Goal: Transaction & Acquisition: Purchase product/service

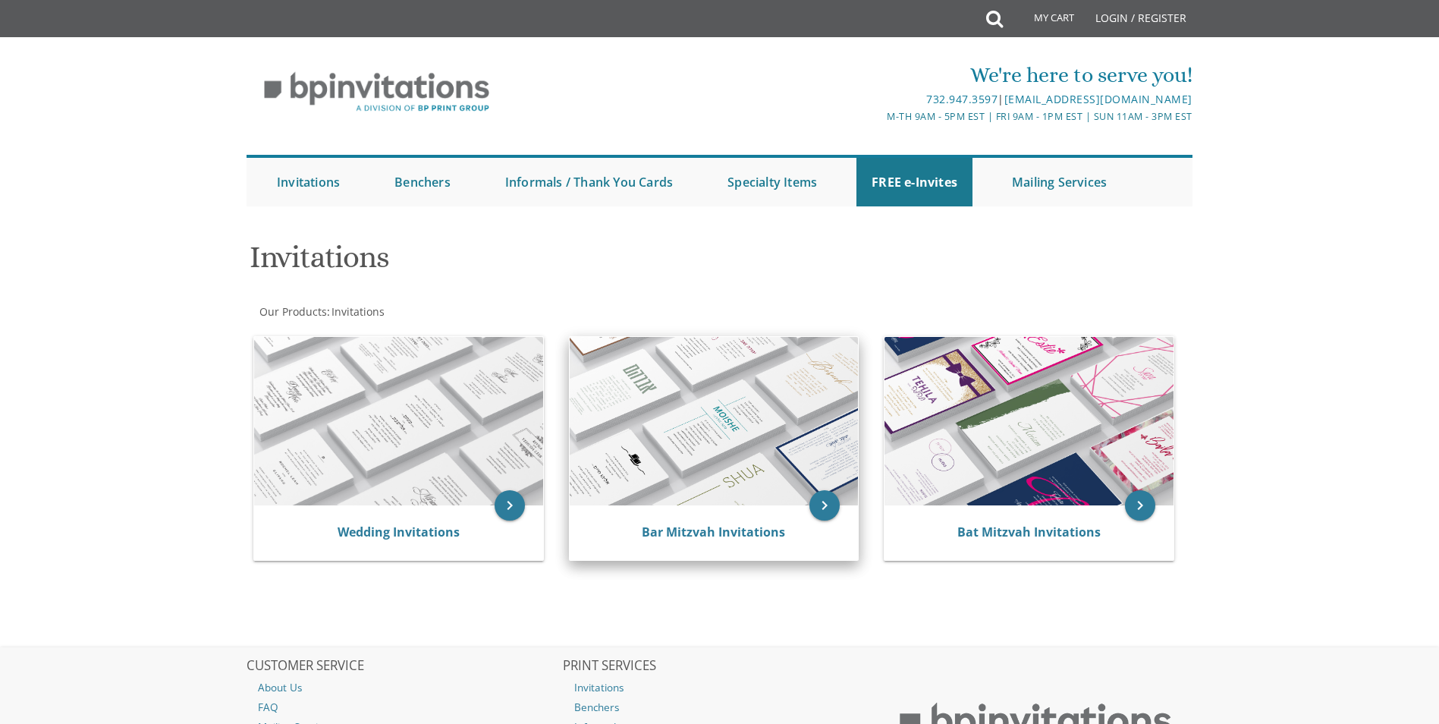
drag, startPoint x: 658, startPoint y: 445, endPoint x: 647, endPoint y: 445, distance: 10.6
click at [658, 445] on img at bounding box center [714, 421] width 289 height 168
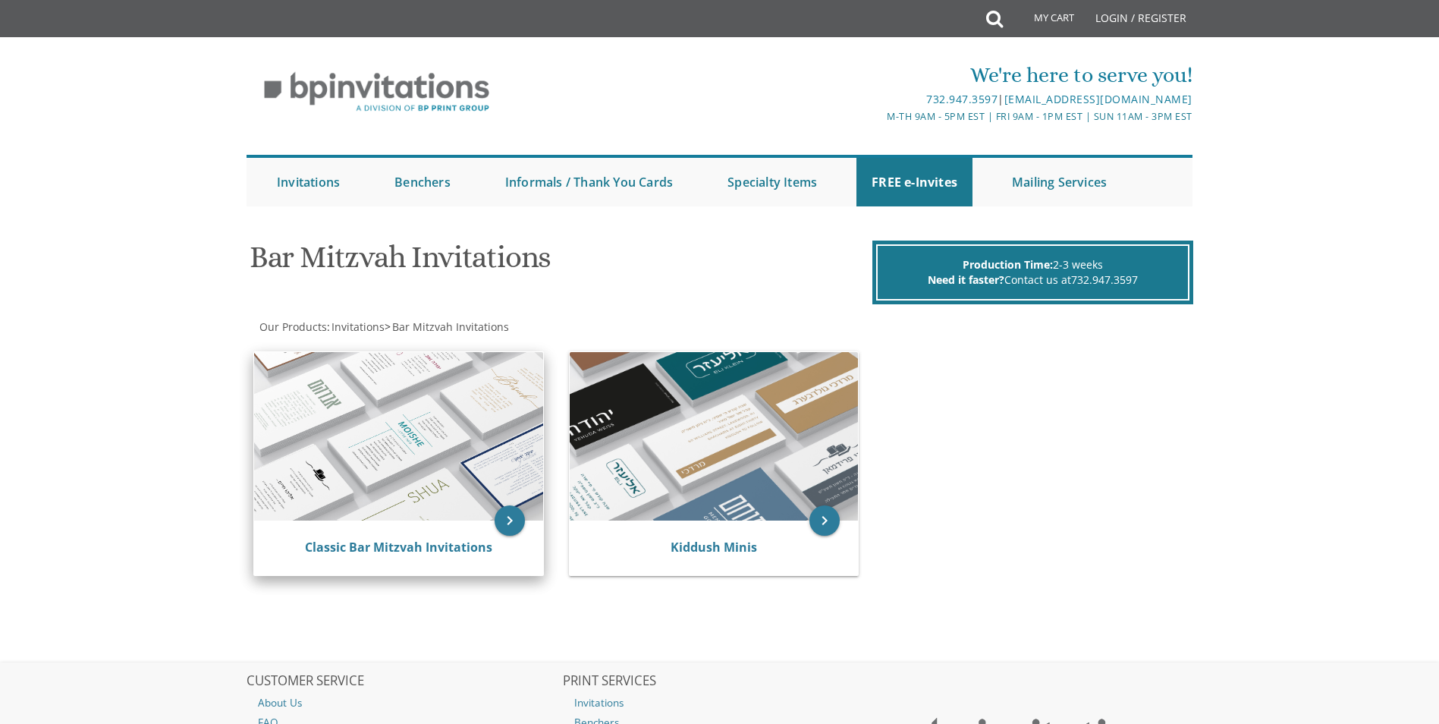
click at [507, 410] on img at bounding box center [398, 436] width 289 height 168
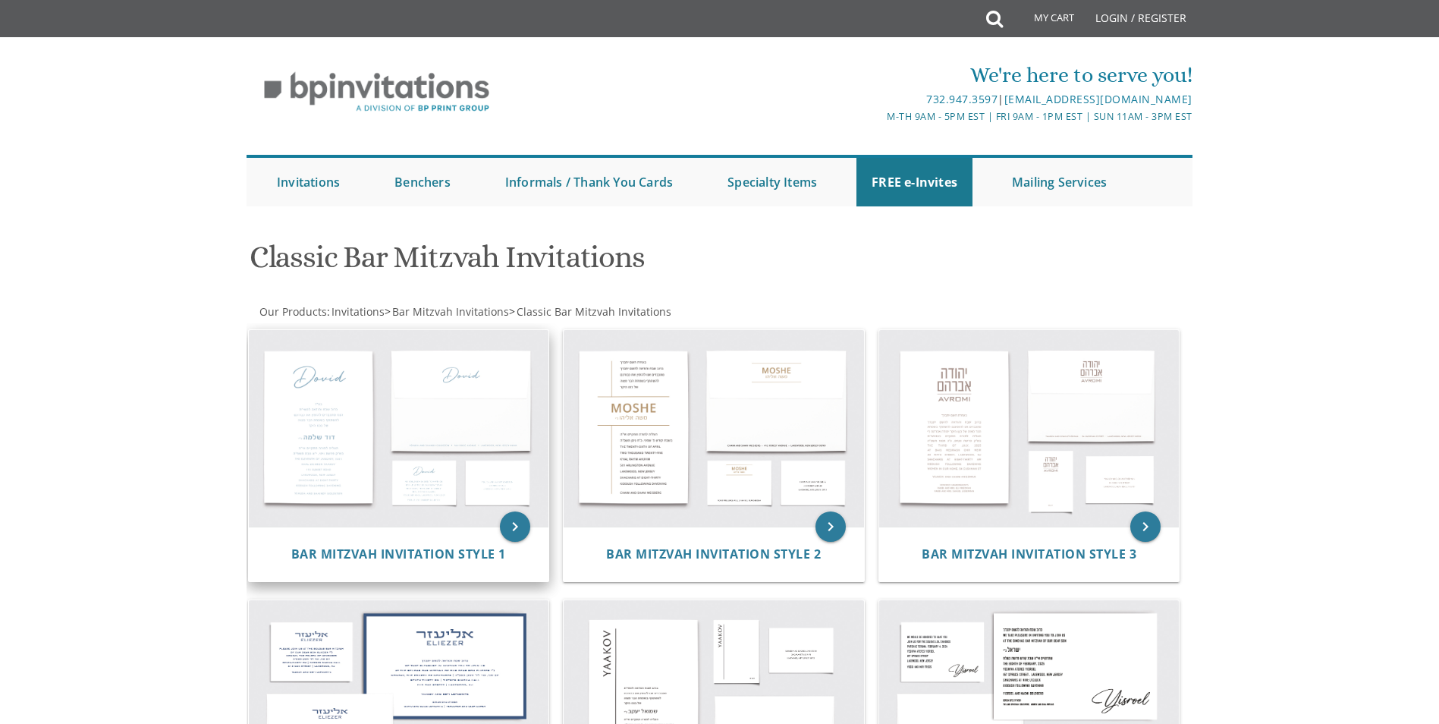
click at [500, 466] on img at bounding box center [399, 428] width 300 height 197
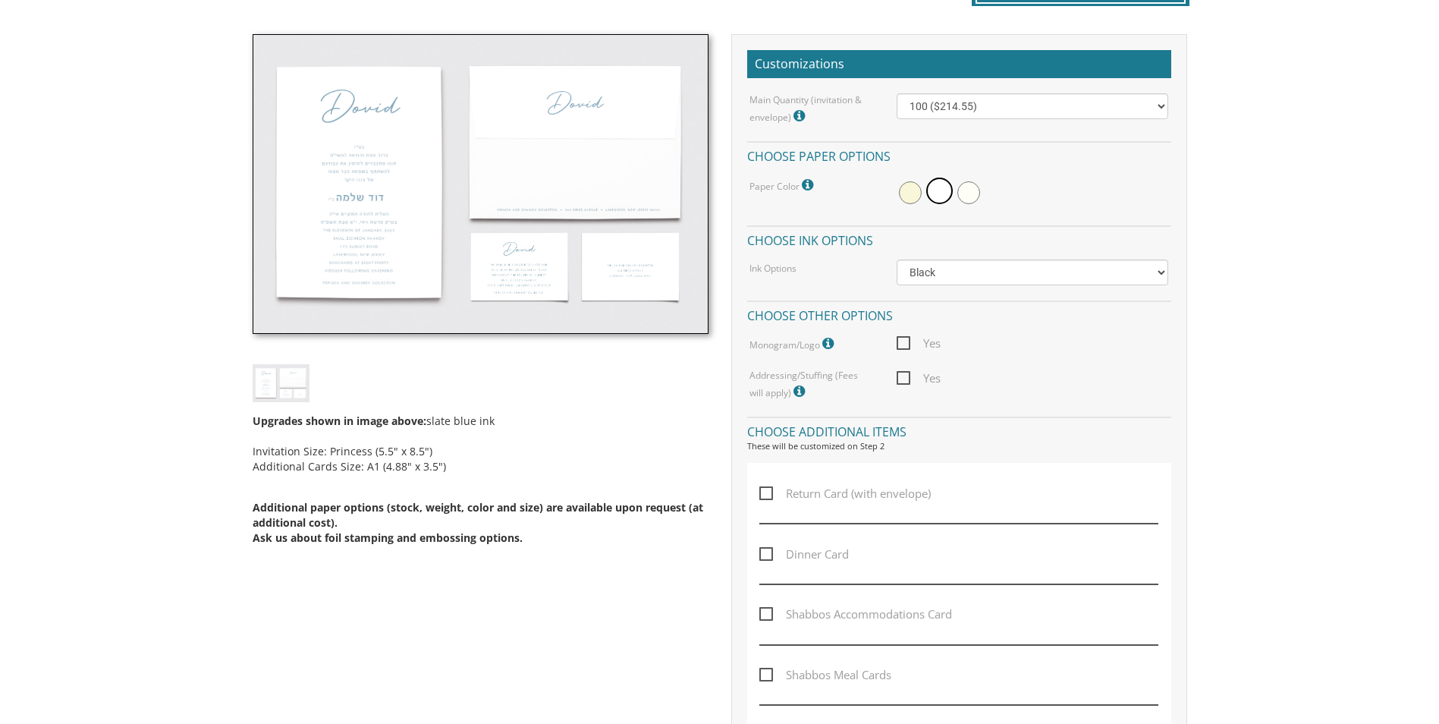
scroll to position [455, 0]
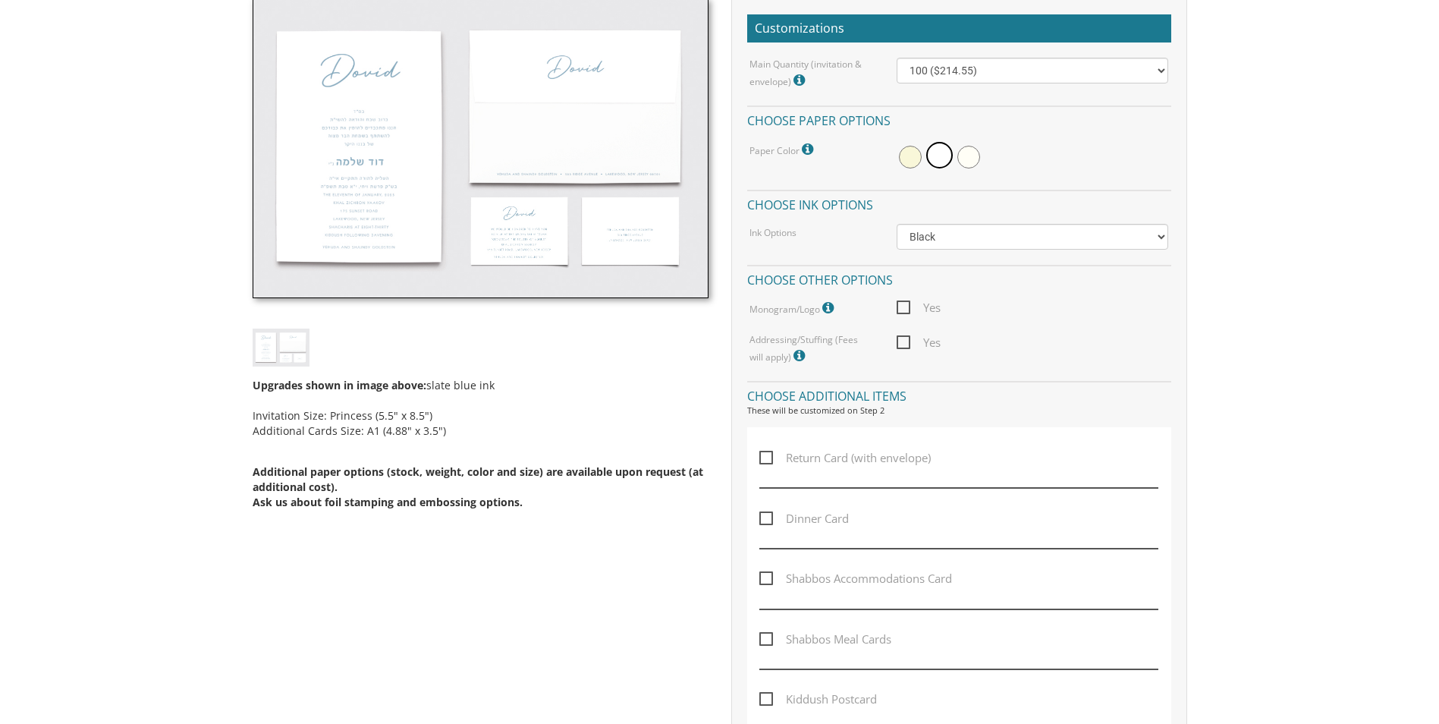
click at [759, 518] on span "Dinner Card" at bounding box center [803, 518] width 89 height 19
click at [759, 518] on input "Dinner Card" at bounding box center [764, 517] width 10 height 10
checkbox input "true"
click at [771, 586] on div "Return Card (with envelope) Dinner Card Shabbos Accommodations Card Shabbos Mea…" at bounding box center [959, 578] width 424 height 303
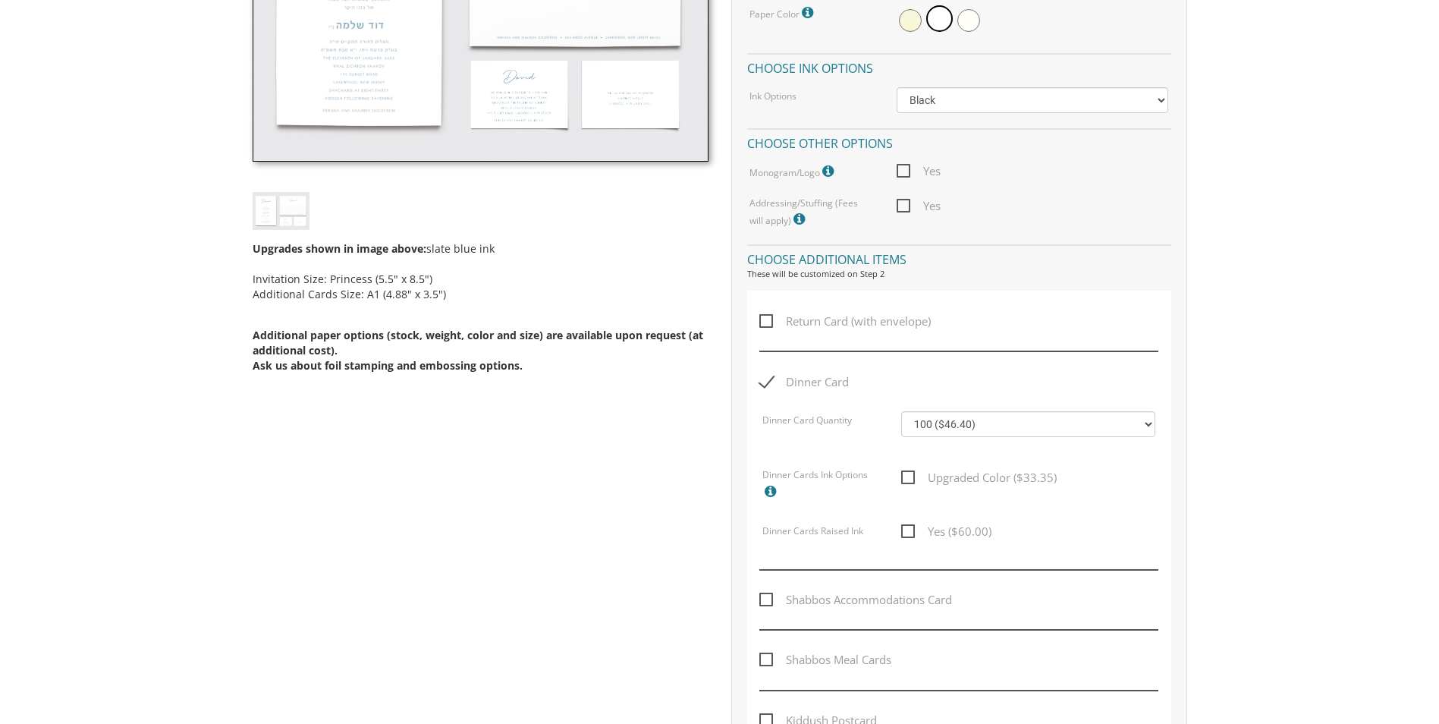
scroll to position [758, 0]
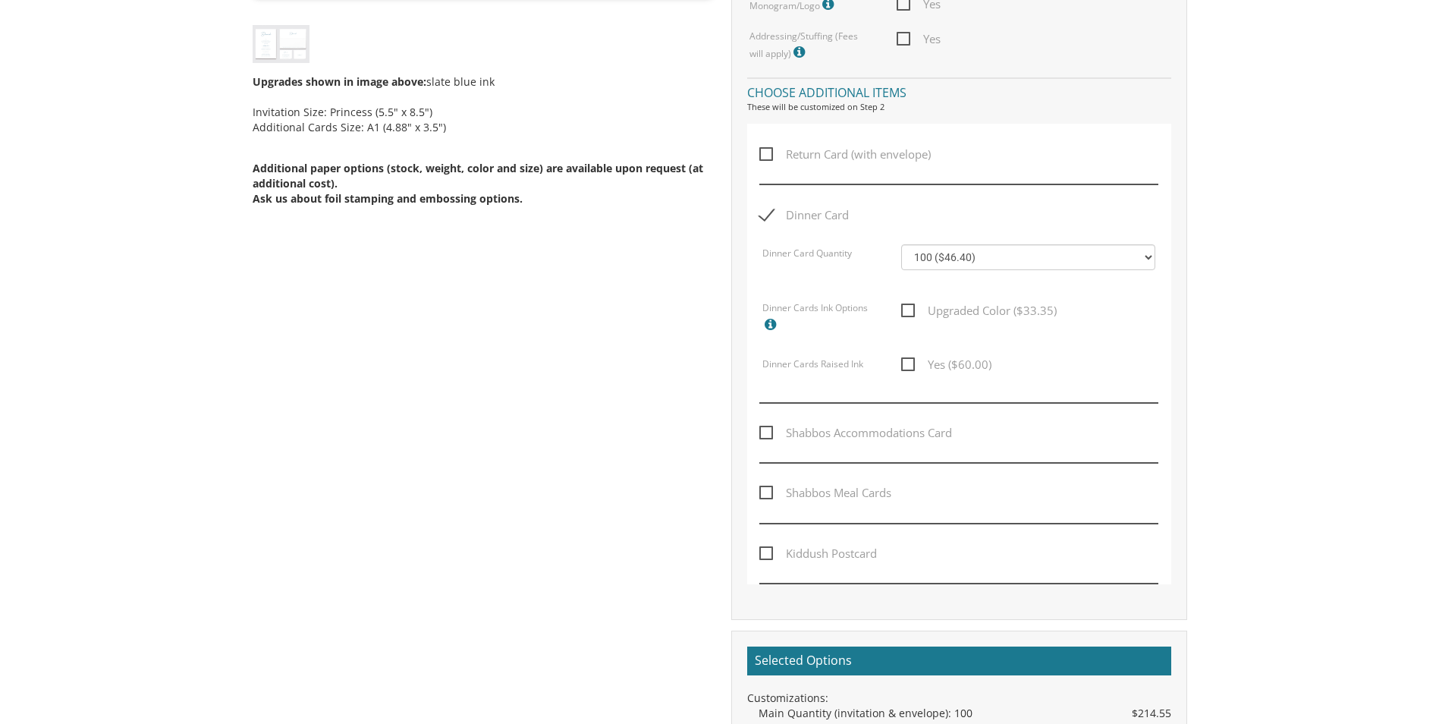
click at [766, 432] on span "Shabbos Accommodations Card" at bounding box center [855, 432] width 193 height 19
click at [766, 432] on input "Shabbos Accommodations Card" at bounding box center [764, 431] width 10 height 10
checkbox input "true"
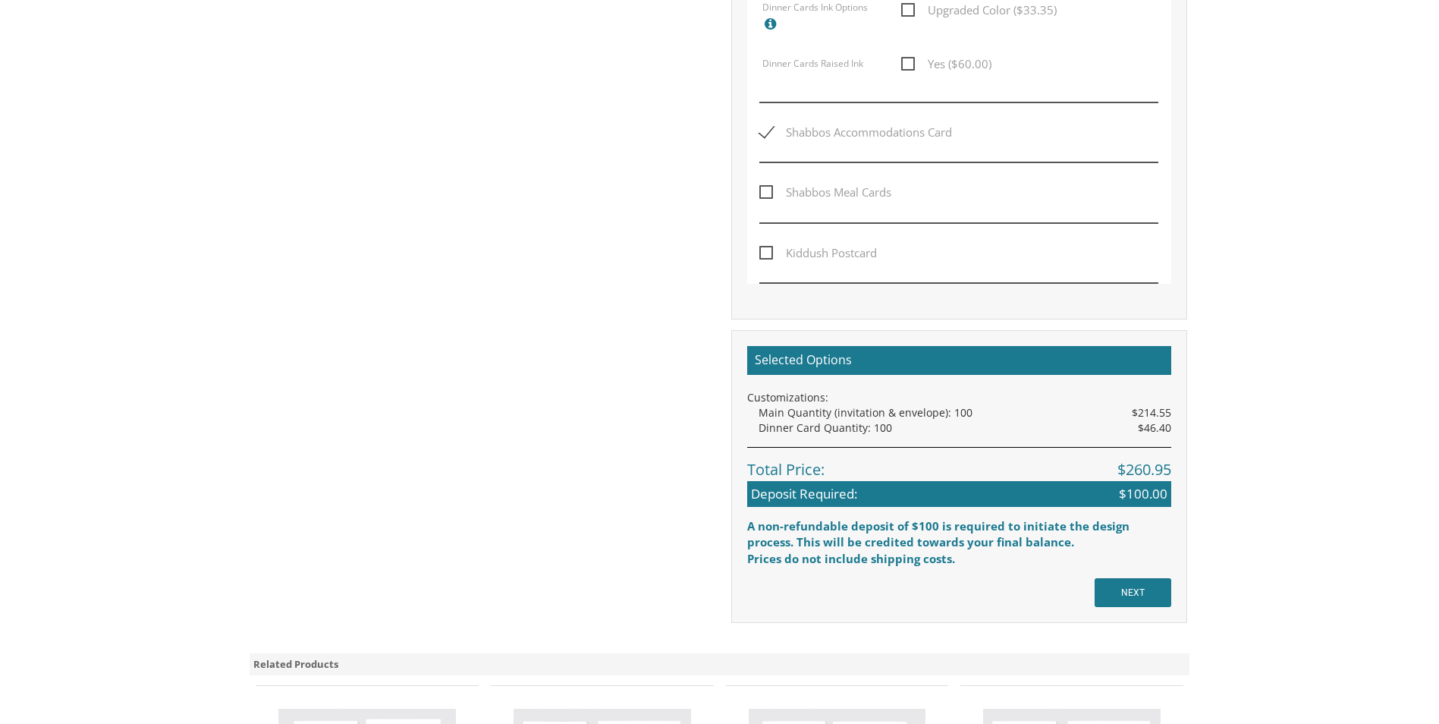
scroll to position [1062, 0]
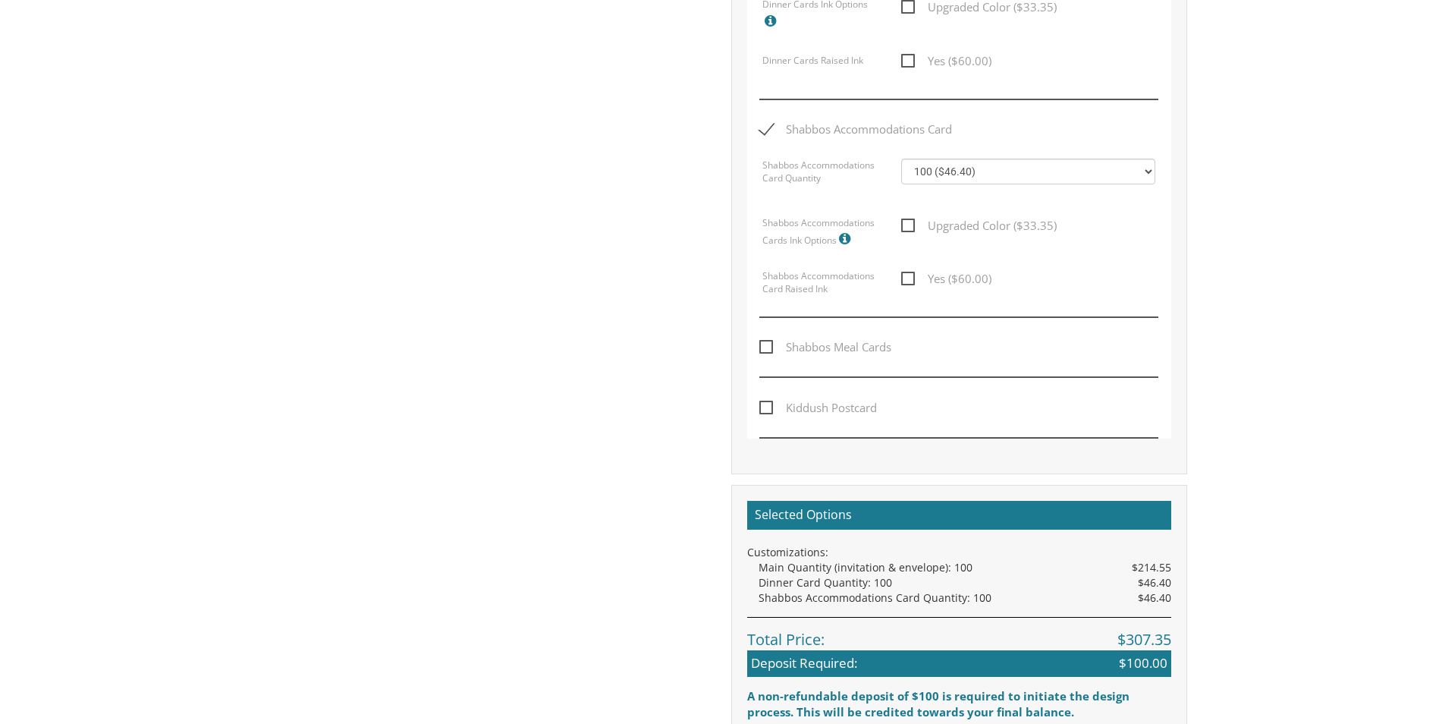
click at [765, 347] on span "Shabbos Meal Cards" at bounding box center [825, 346] width 132 height 19
click at [765, 347] on input "Shabbos Meal Cards" at bounding box center [764, 346] width 10 height 10
checkbox input "true"
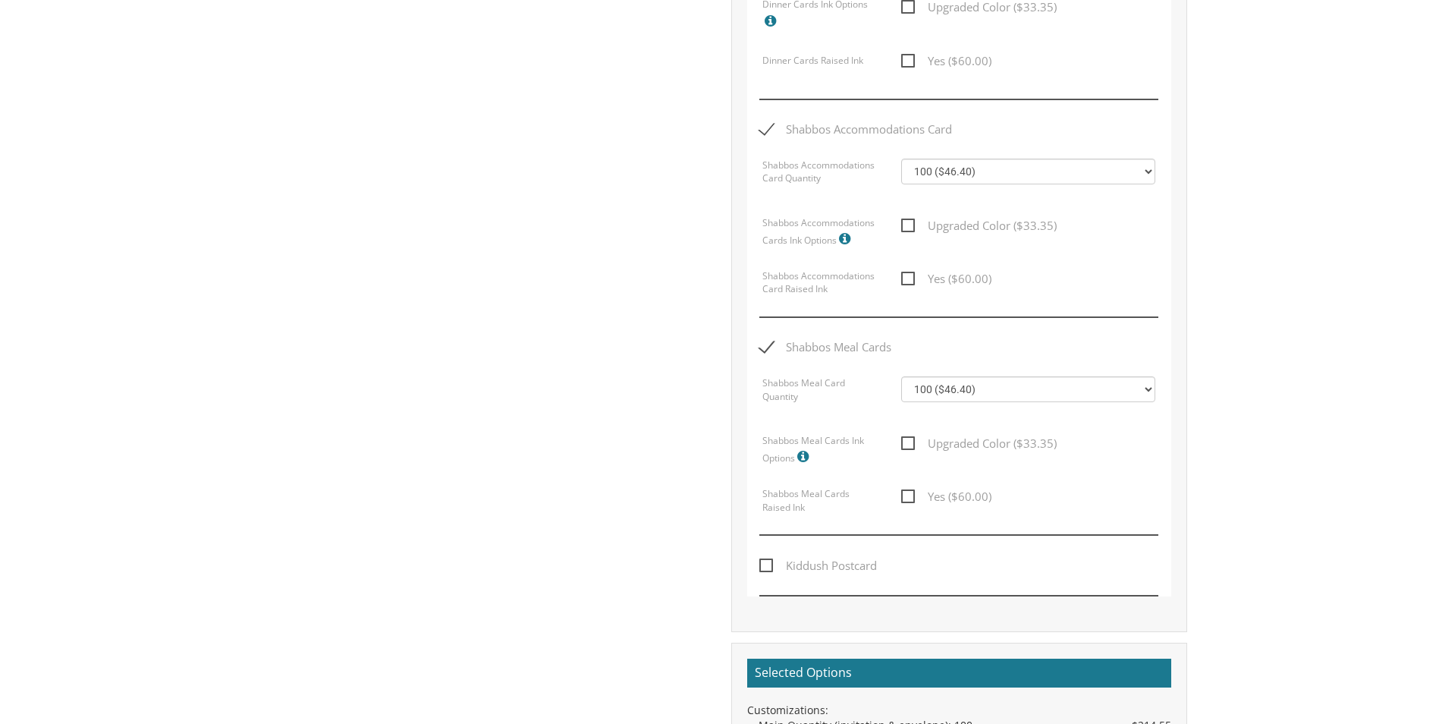
click at [764, 575] on label "Kiddush Postcard" at bounding box center [821, 575] width 125 height 39
click at [764, 569] on input "Kiddush Postcard" at bounding box center [764, 564] width 10 height 10
checkbox input "true"
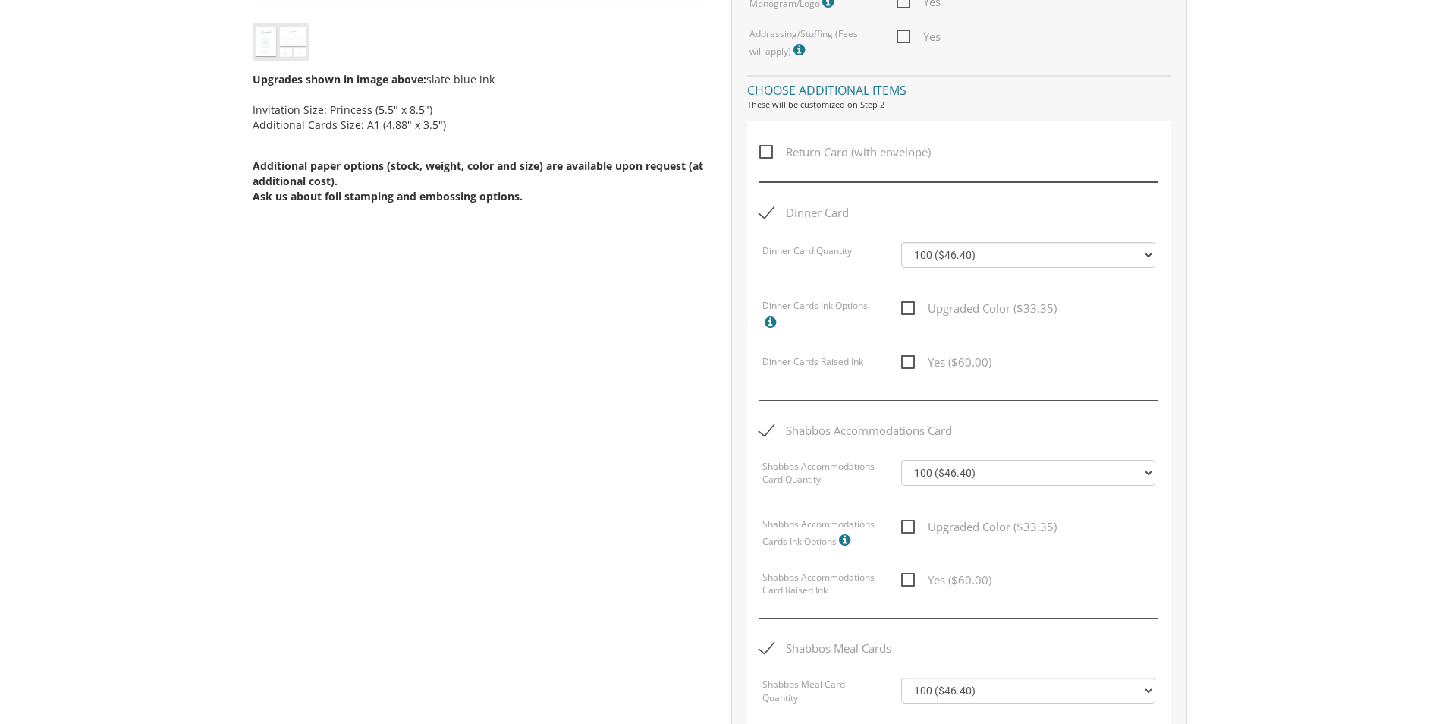
scroll to position [758, 0]
click at [767, 159] on span "Return Card (with envelope)" at bounding box center [844, 154] width 171 height 19
click at [767, 158] on input "Return Card (with envelope)" at bounding box center [764, 153] width 10 height 10
checkbox input "true"
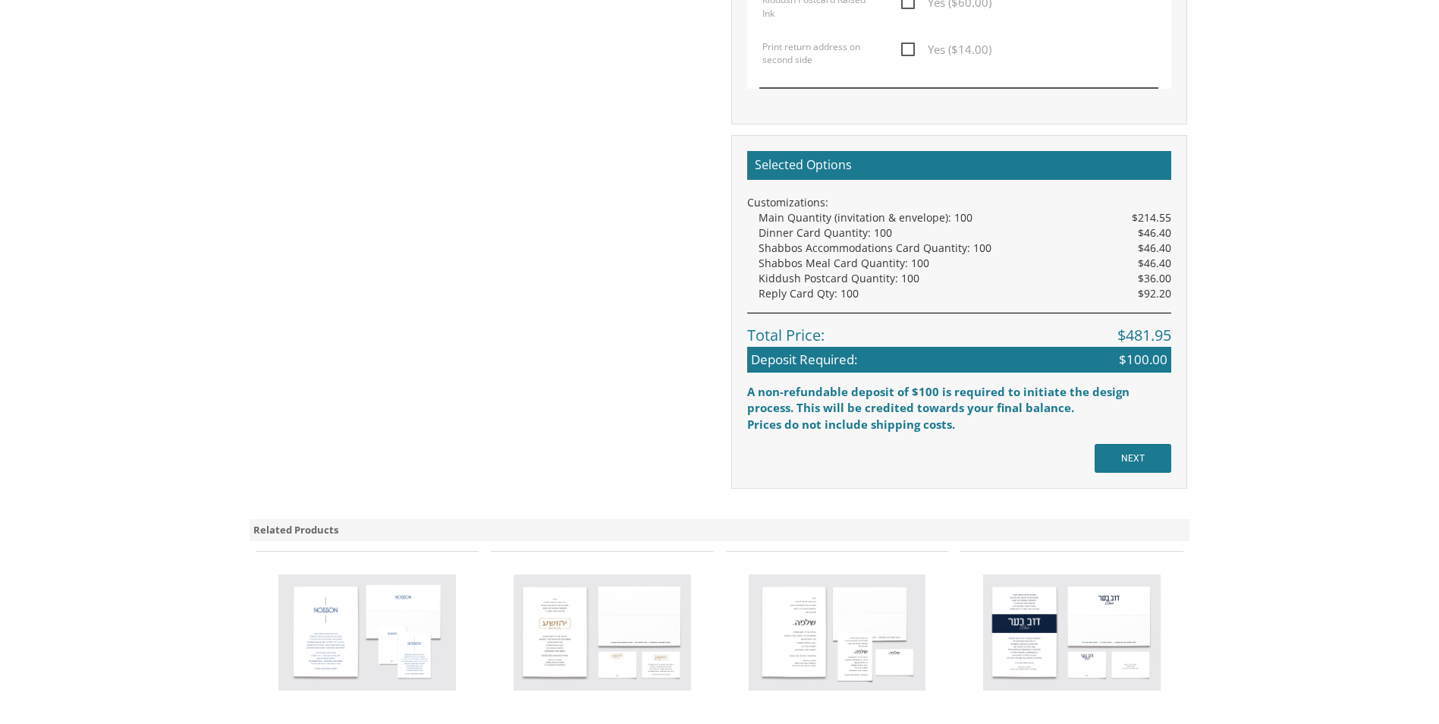
scroll to position [2048, 0]
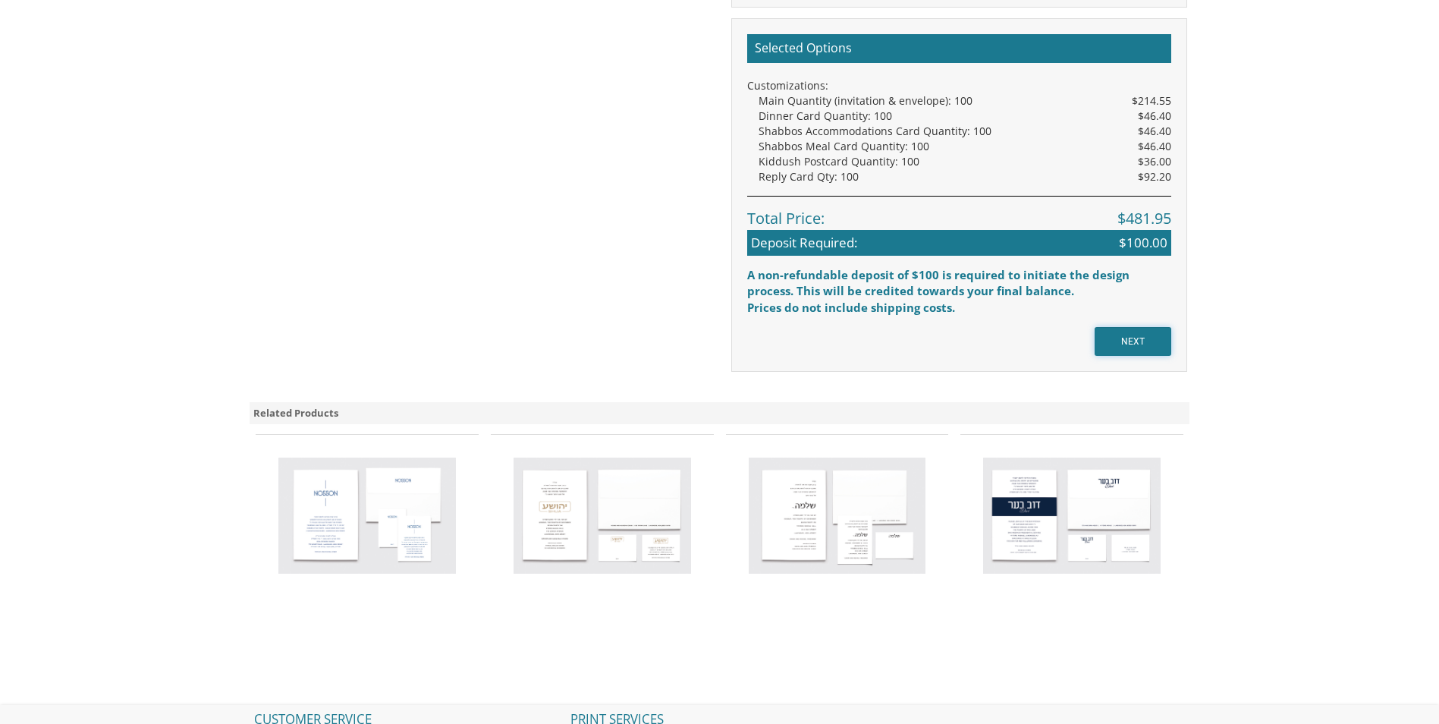
drag, startPoint x: 1105, startPoint y: 334, endPoint x: 1033, endPoint y: 341, distance: 72.3
click at [1105, 334] on input "NEXT" at bounding box center [1132, 341] width 77 height 29
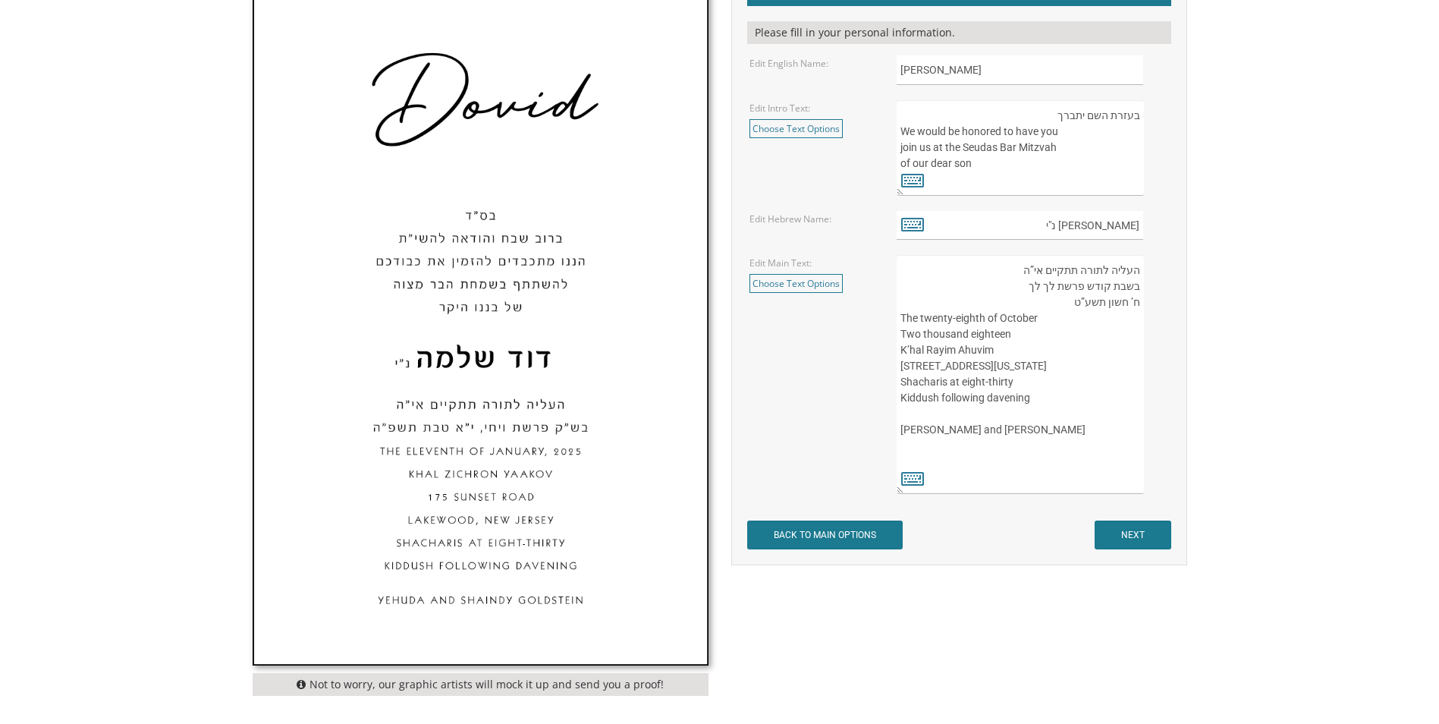
scroll to position [683, 0]
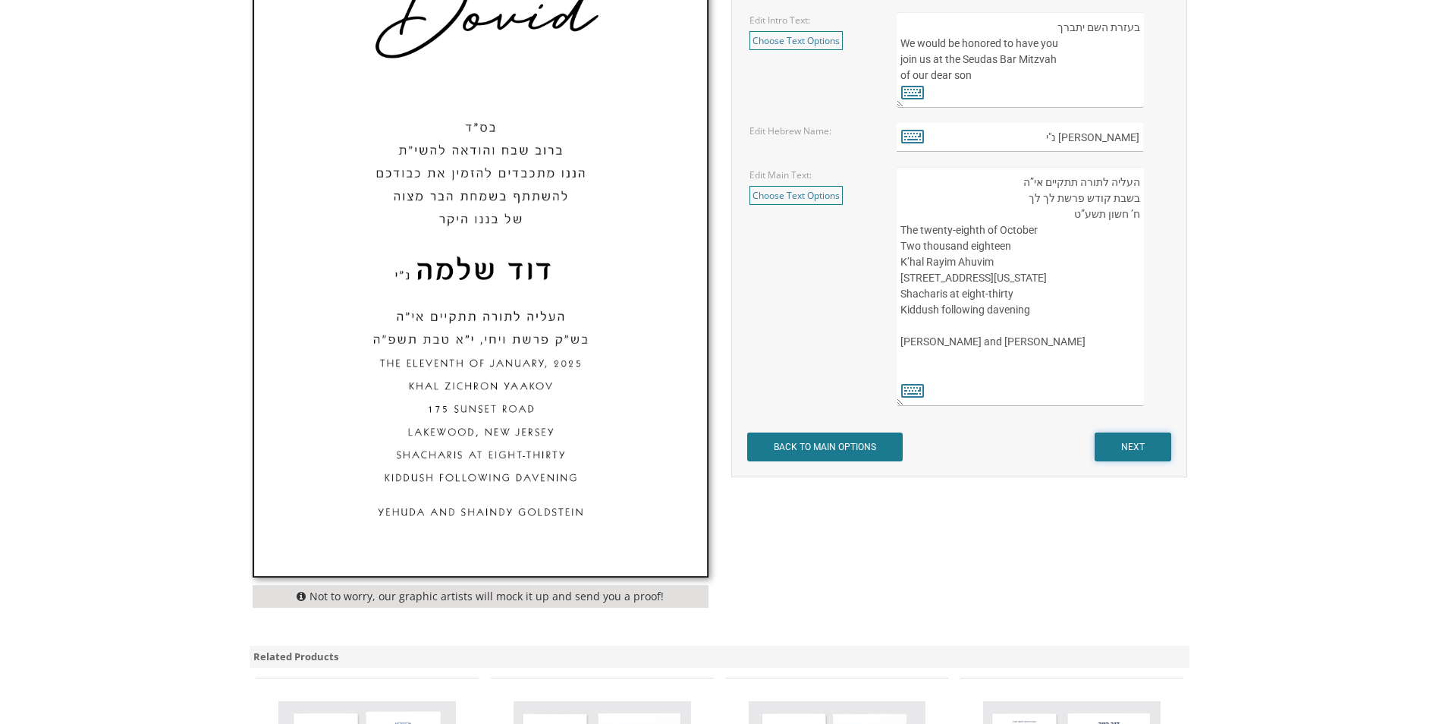
click at [1109, 441] on input "NEXT" at bounding box center [1132, 446] width 77 height 29
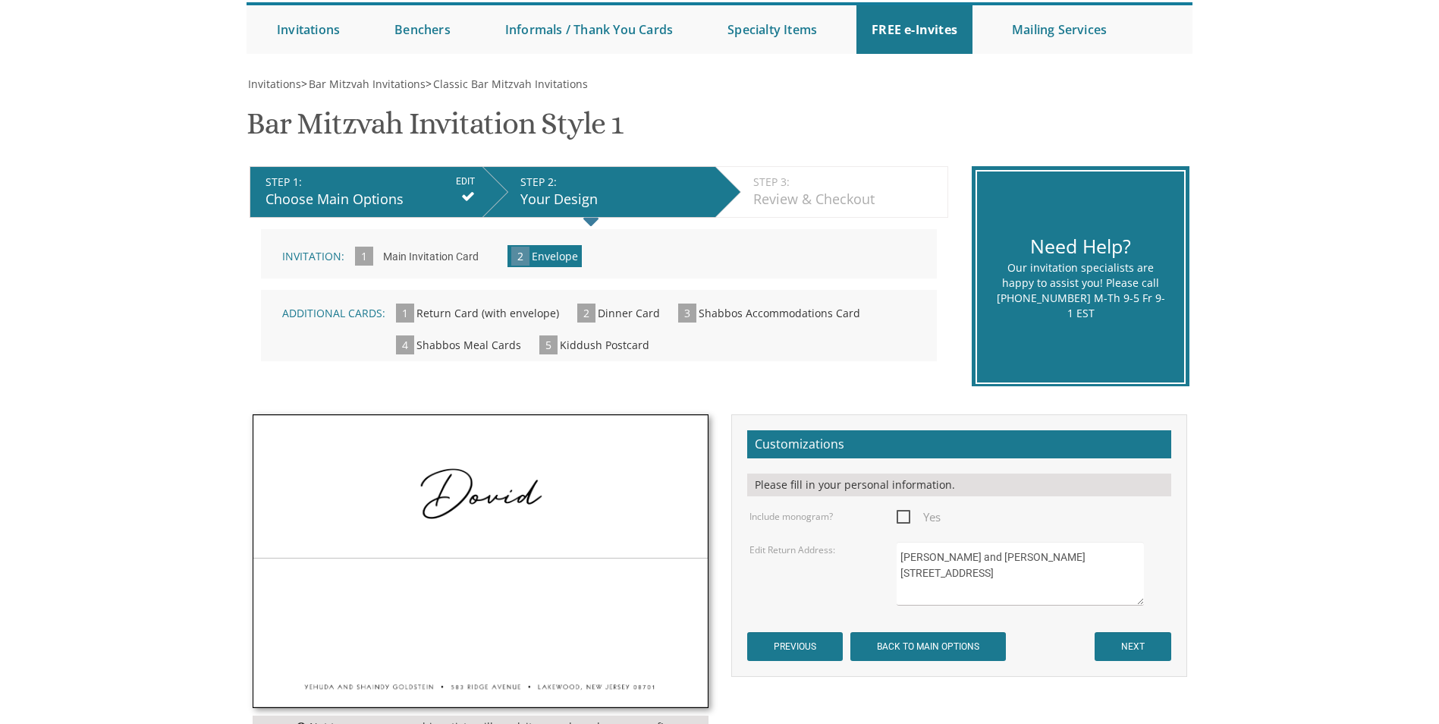
scroll to position [303, 0]
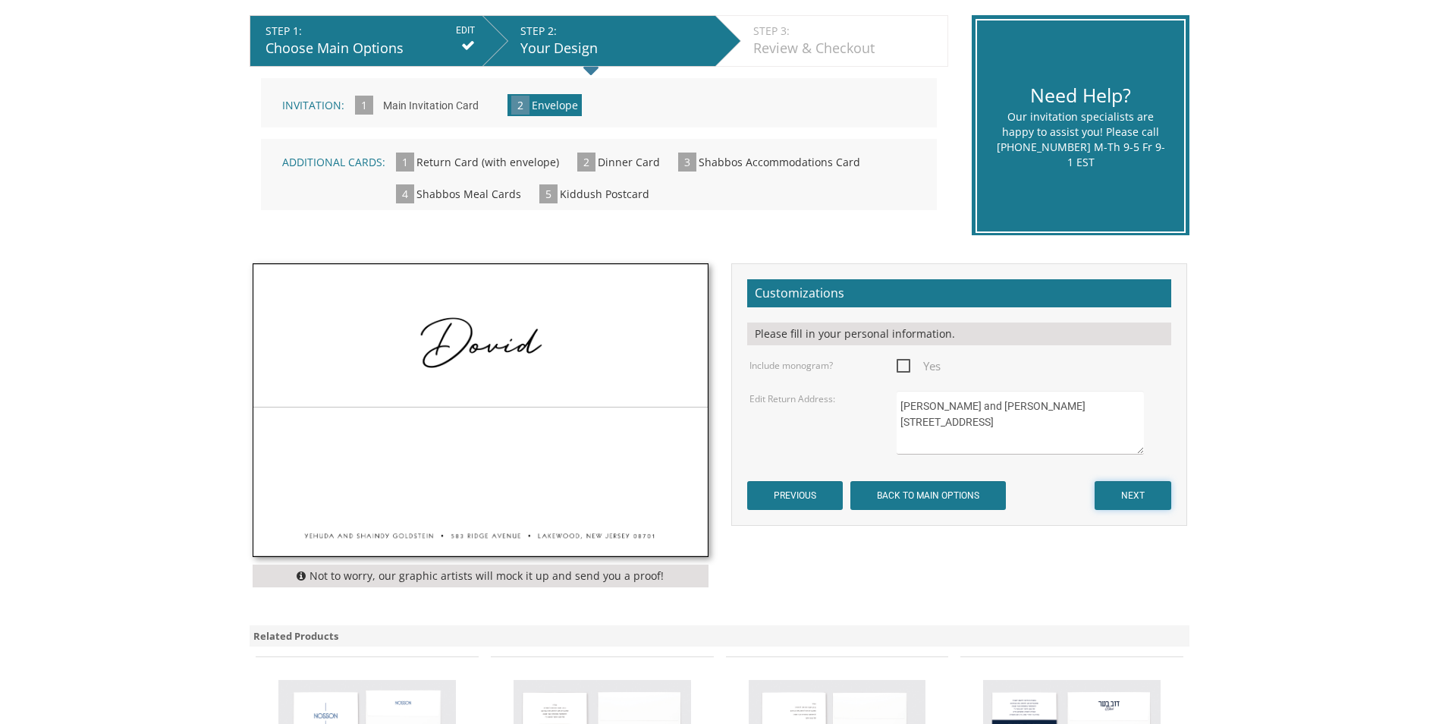
click at [1122, 498] on input "NEXT" at bounding box center [1132, 495] width 77 height 29
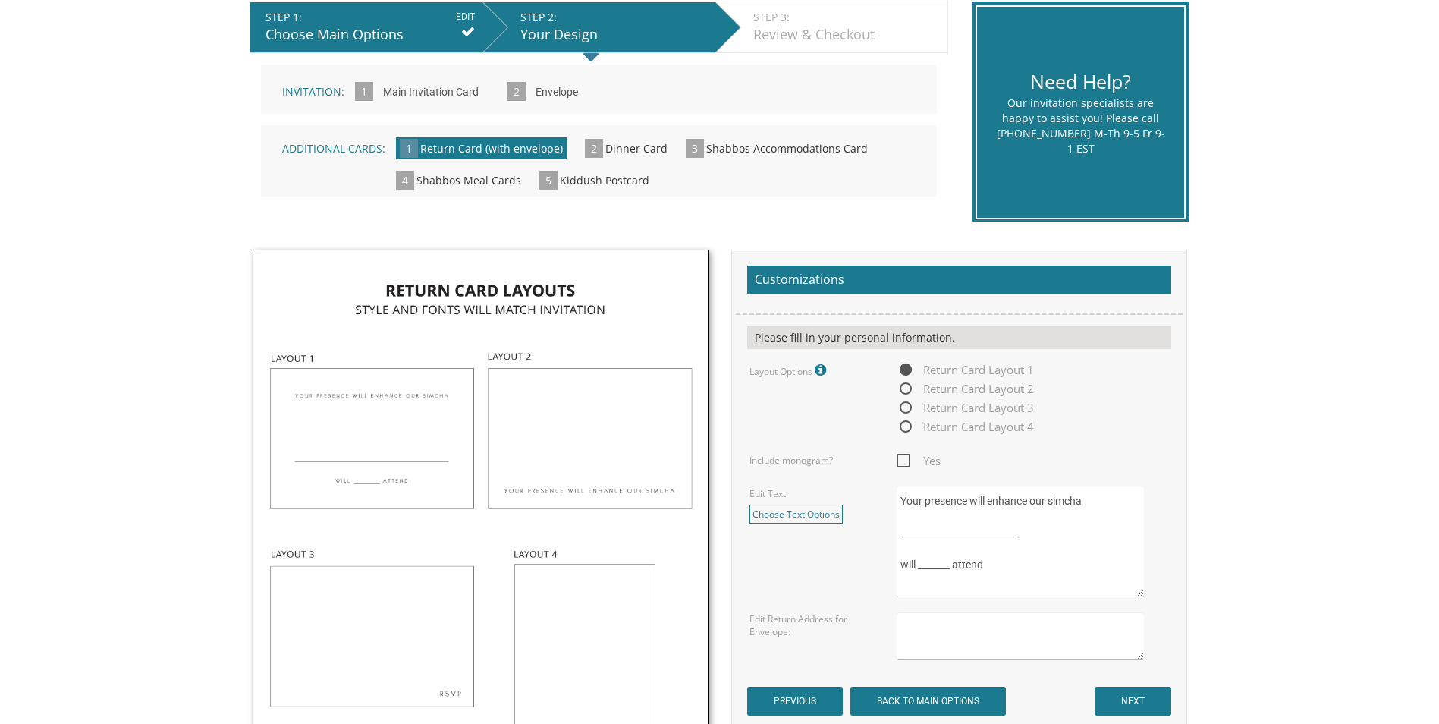
scroll to position [455, 0]
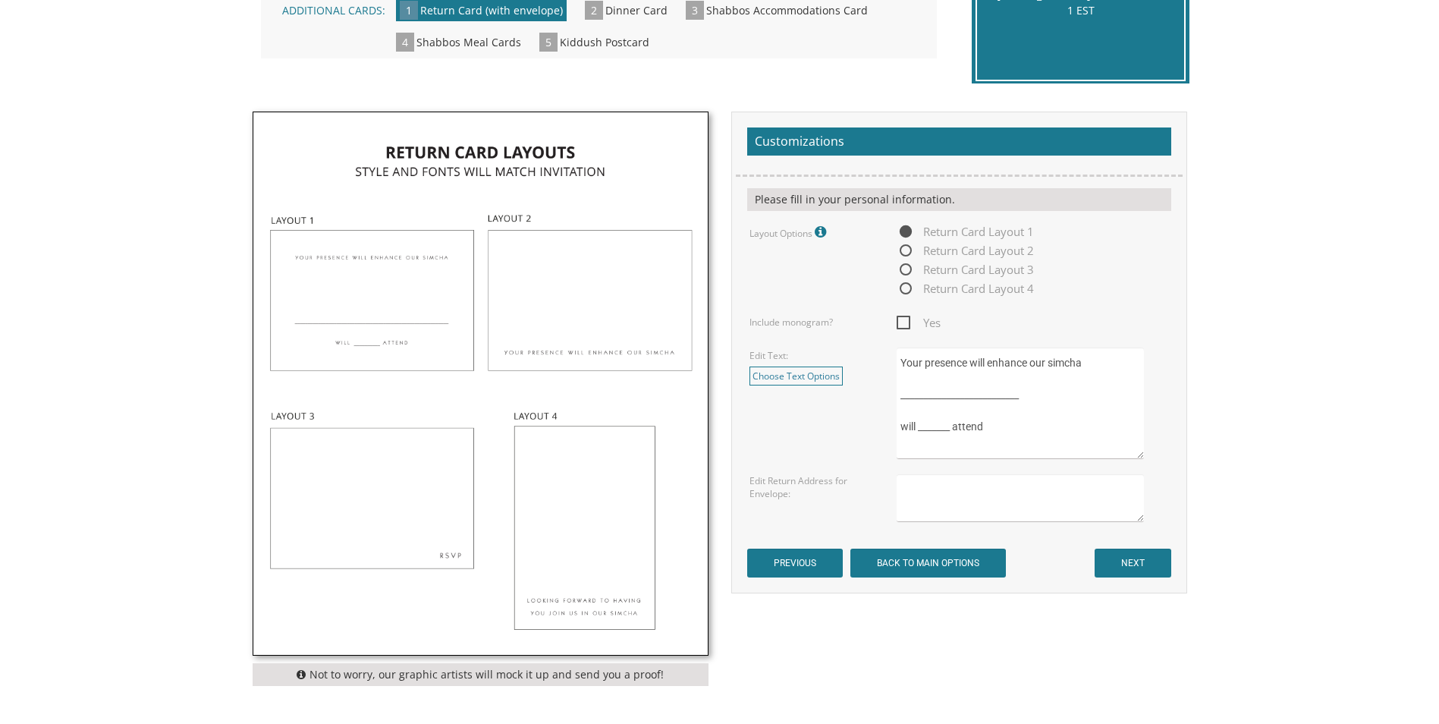
click at [419, 358] on img at bounding box center [480, 383] width 454 height 542
click at [1142, 561] on input "NEXT" at bounding box center [1132, 562] width 77 height 29
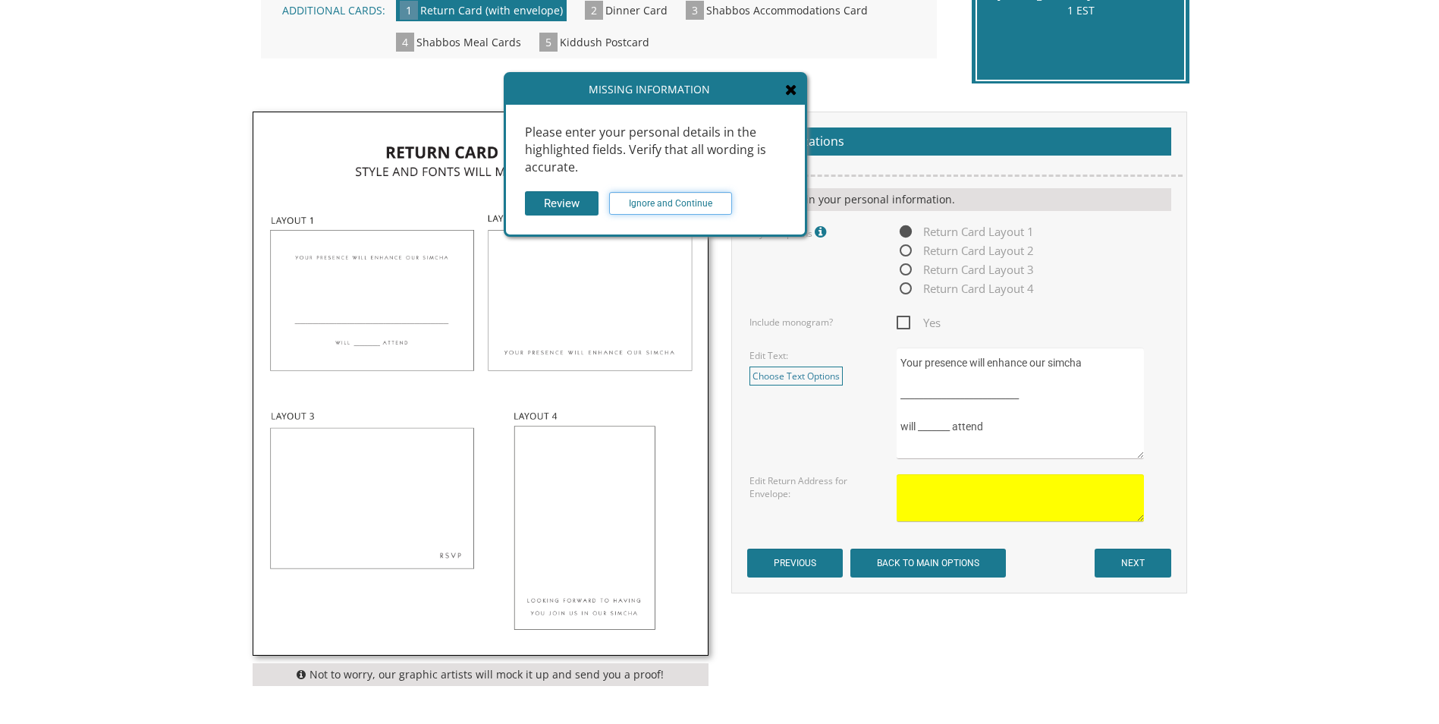
click at [694, 201] on input "Ignore and Continue" at bounding box center [670, 203] width 123 height 23
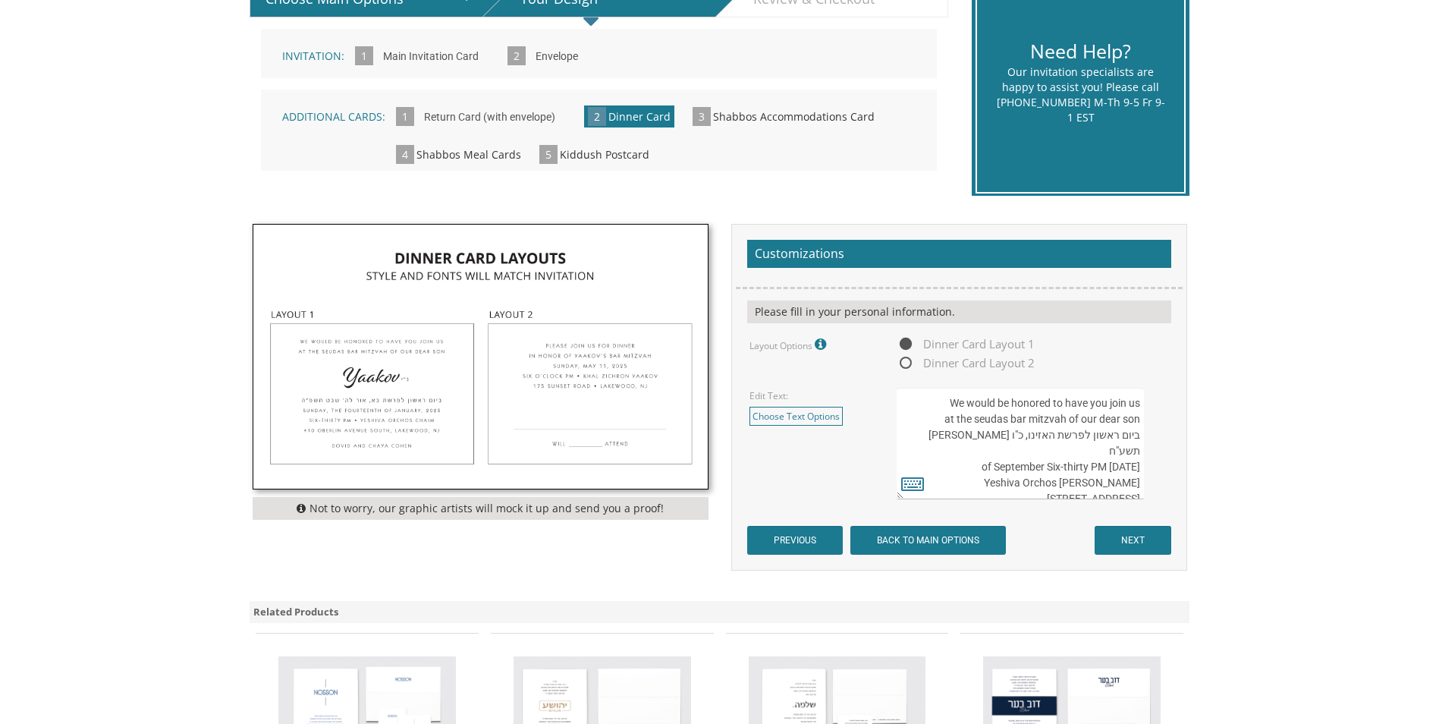
scroll to position [379, 0]
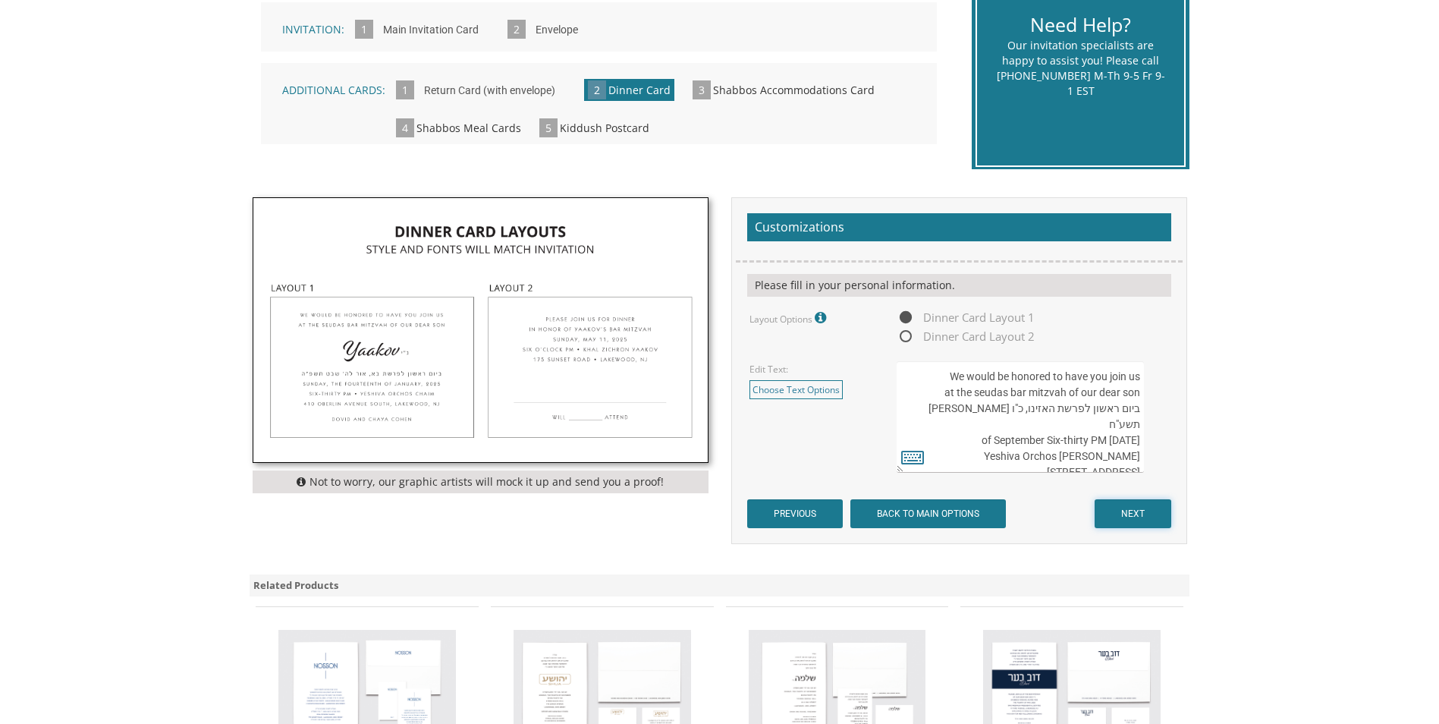
click at [1108, 507] on input "NEXT" at bounding box center [1132, 513] width 77 height 29
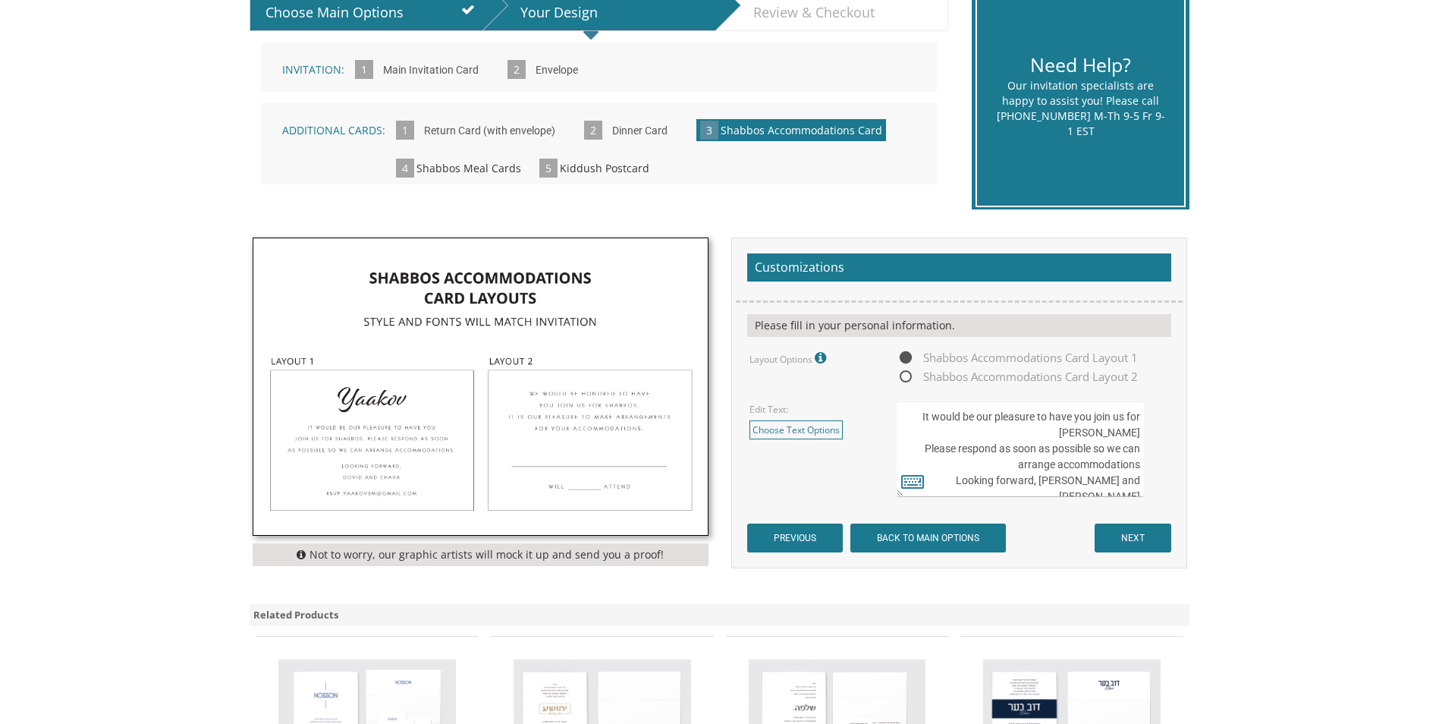
scroll to position [455, 0]
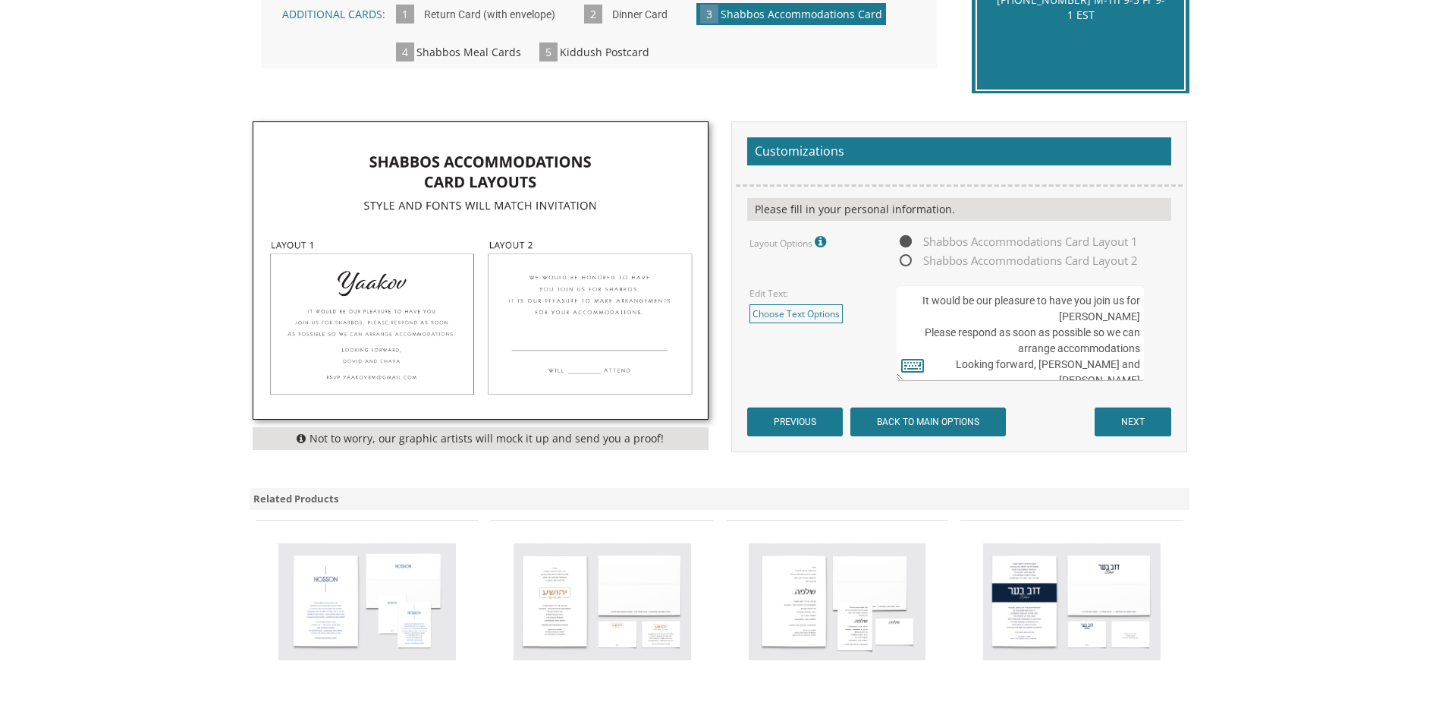
drag, startPoint x: 479, startPoint y: 491, endPoint x: 491, endPoint y: 489, distance: 12.3
click at [479, 491] on div "Related Products" at bounding box center [720, 499] width 940 height 22
click at [1151, 425] on input "NEXT" at bounding box center [1132, 421] width 77 height 29
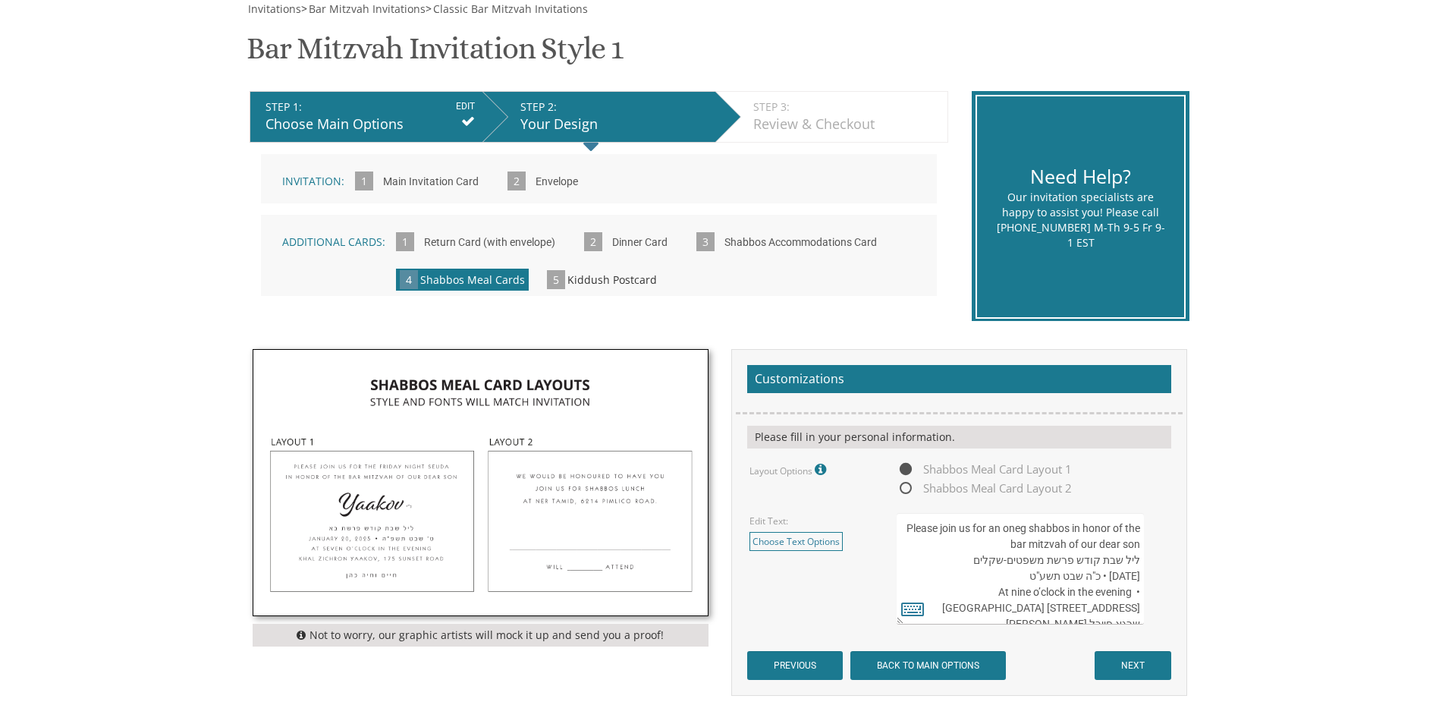
scroll to position [379, 0]
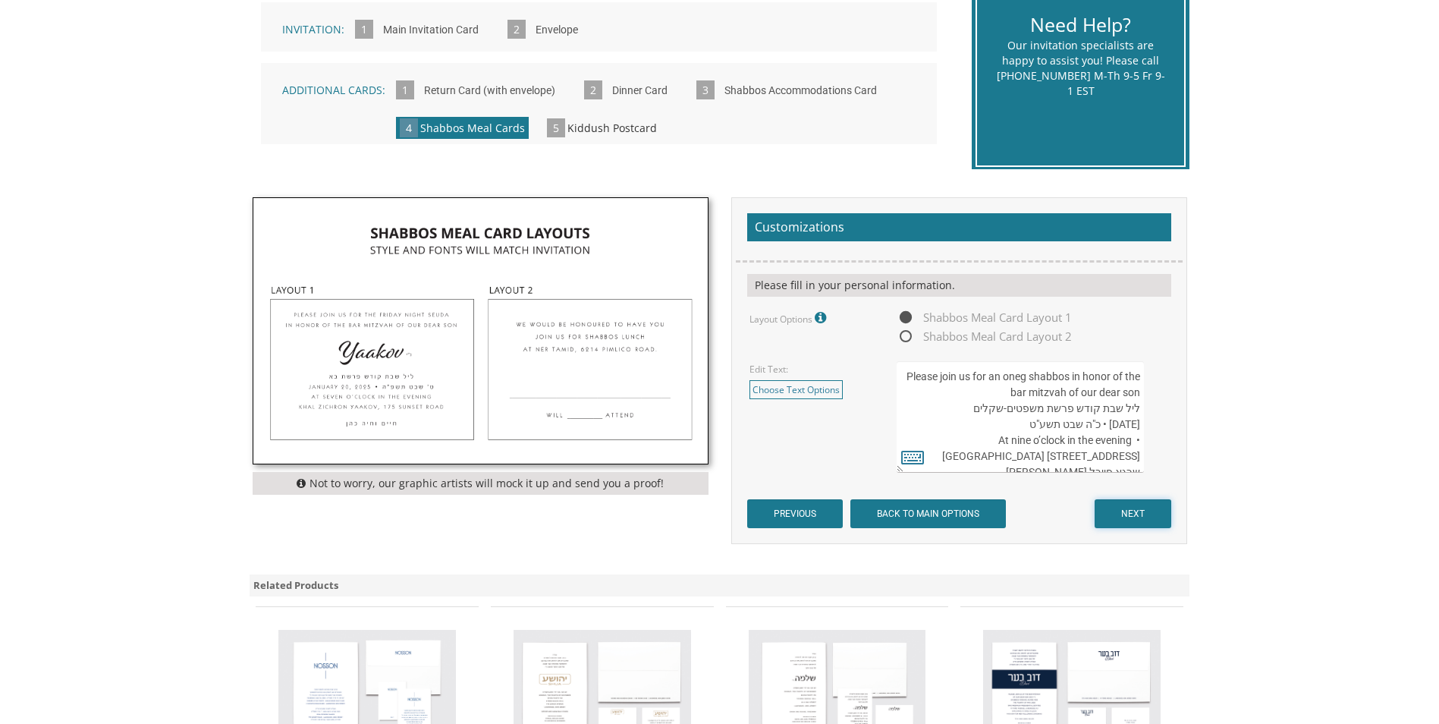
click at [1148, 511] on input "NEXT" at bounding box center [1132, 513] width 77 height 29
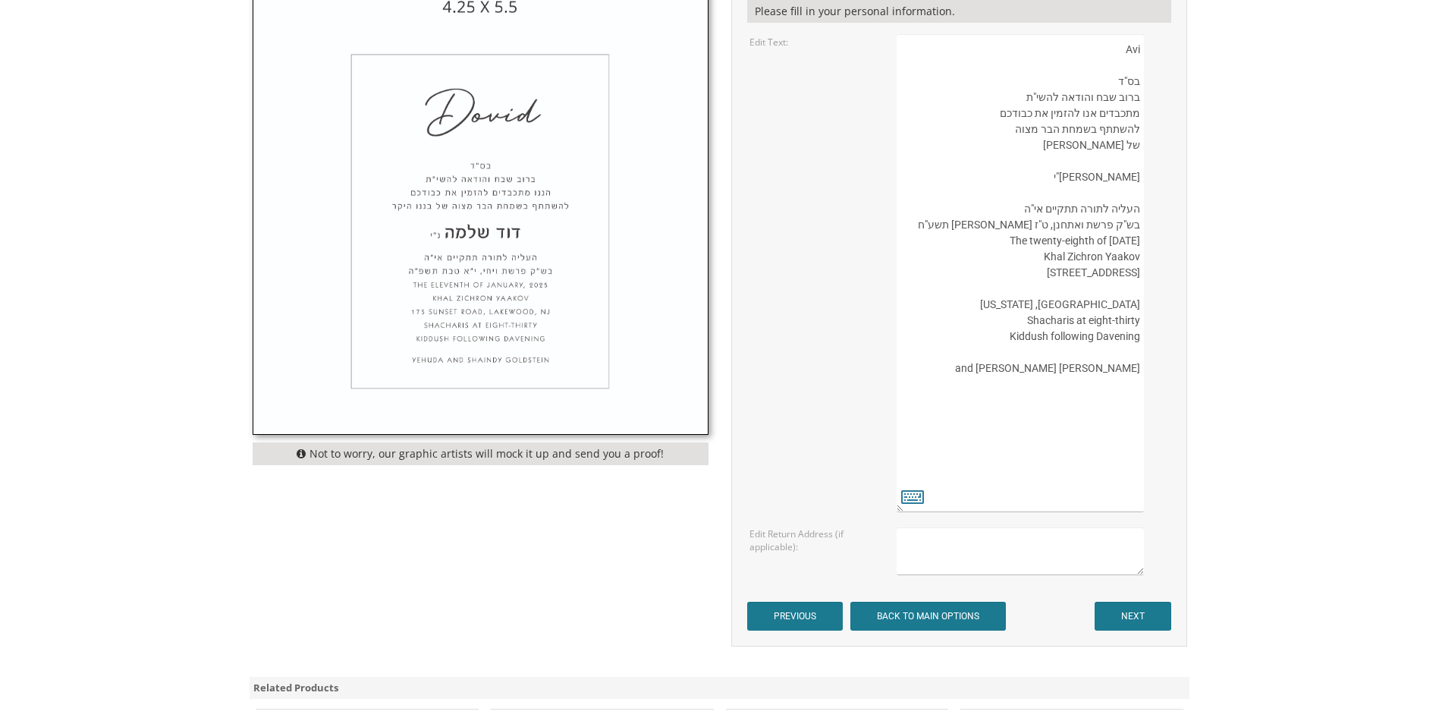
scroll to position [683, 0]
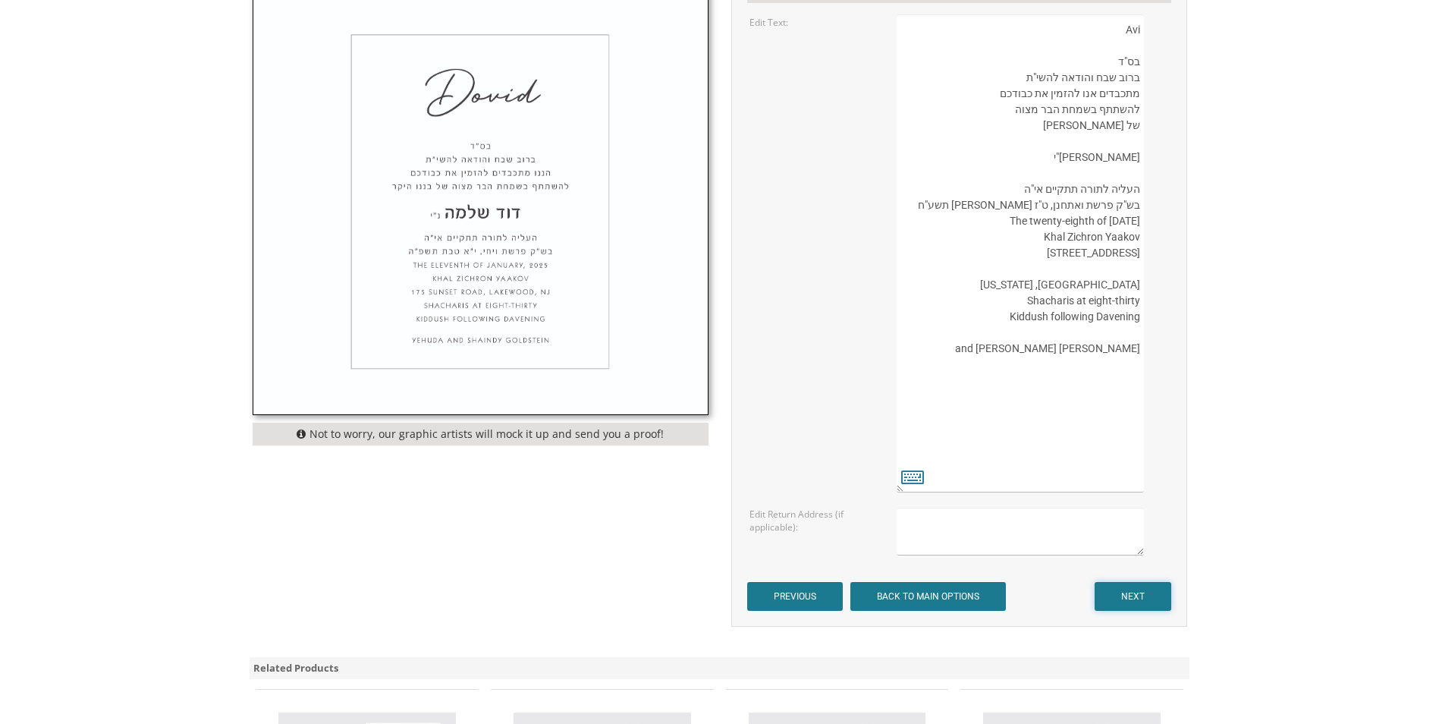
click at [1130, 604] on input "NEXT" at bounding box center [1132, 596] width 77 height 29
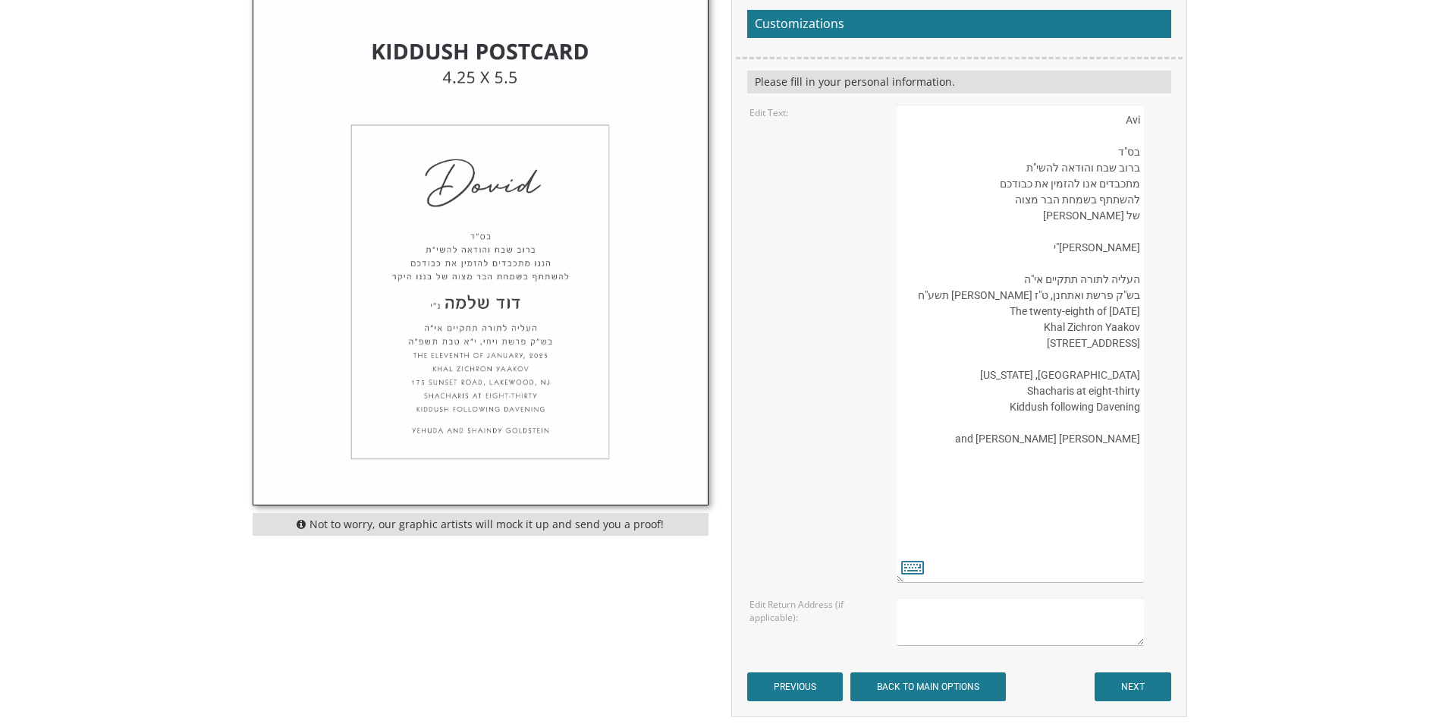
scroll to position [379, 0]
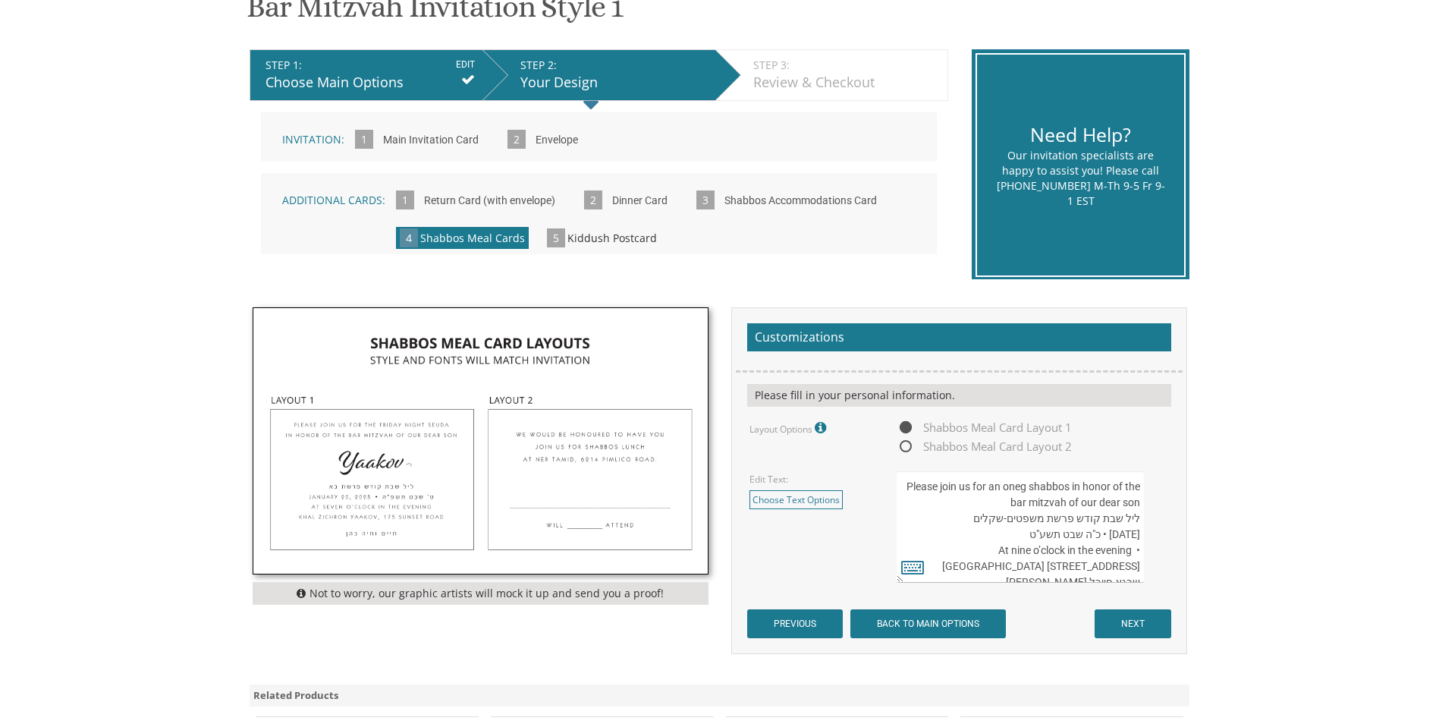
scroll to position [152, 0]
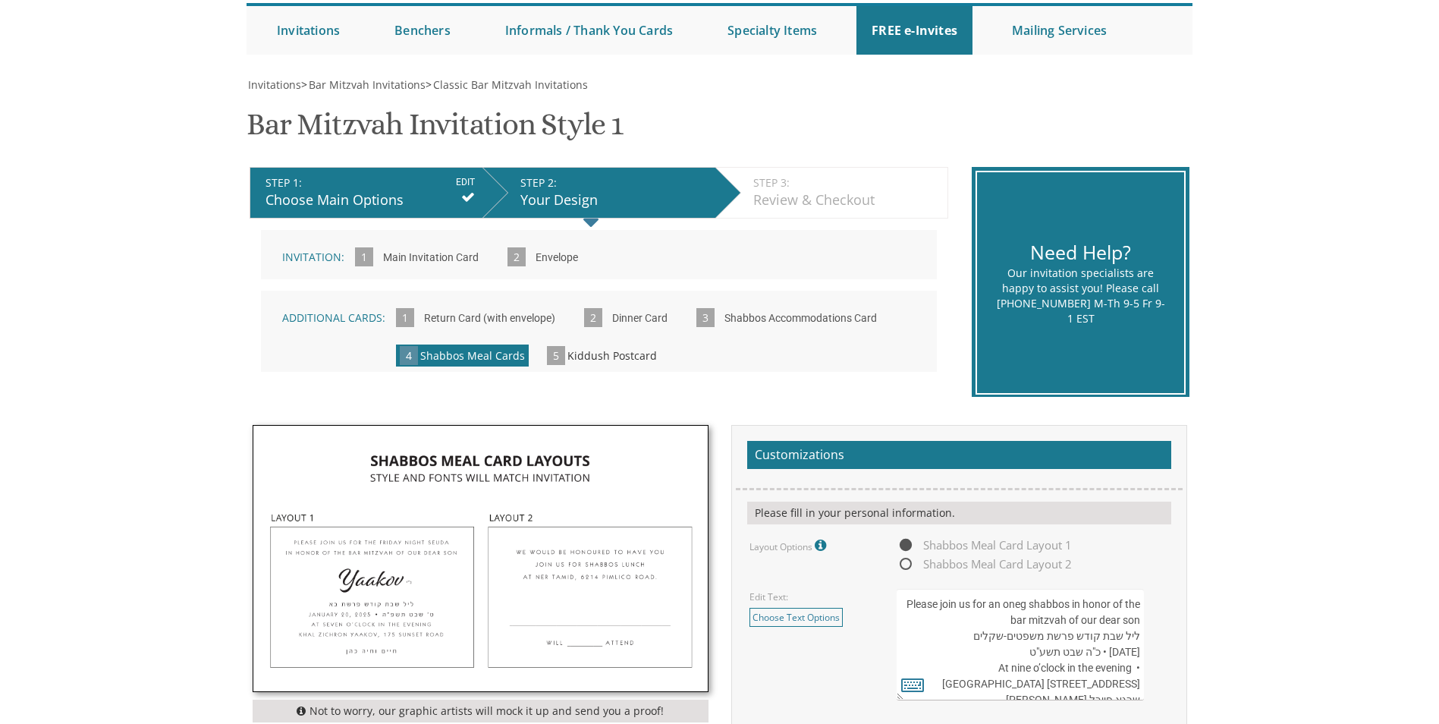
click at [599, 321] on span "2 Dinner Card" at bounding box center [631, 317] width 94 height 14
click at [626, 321] on input "Dinner Card" at bounding box center [639, 319] width 71 height 42
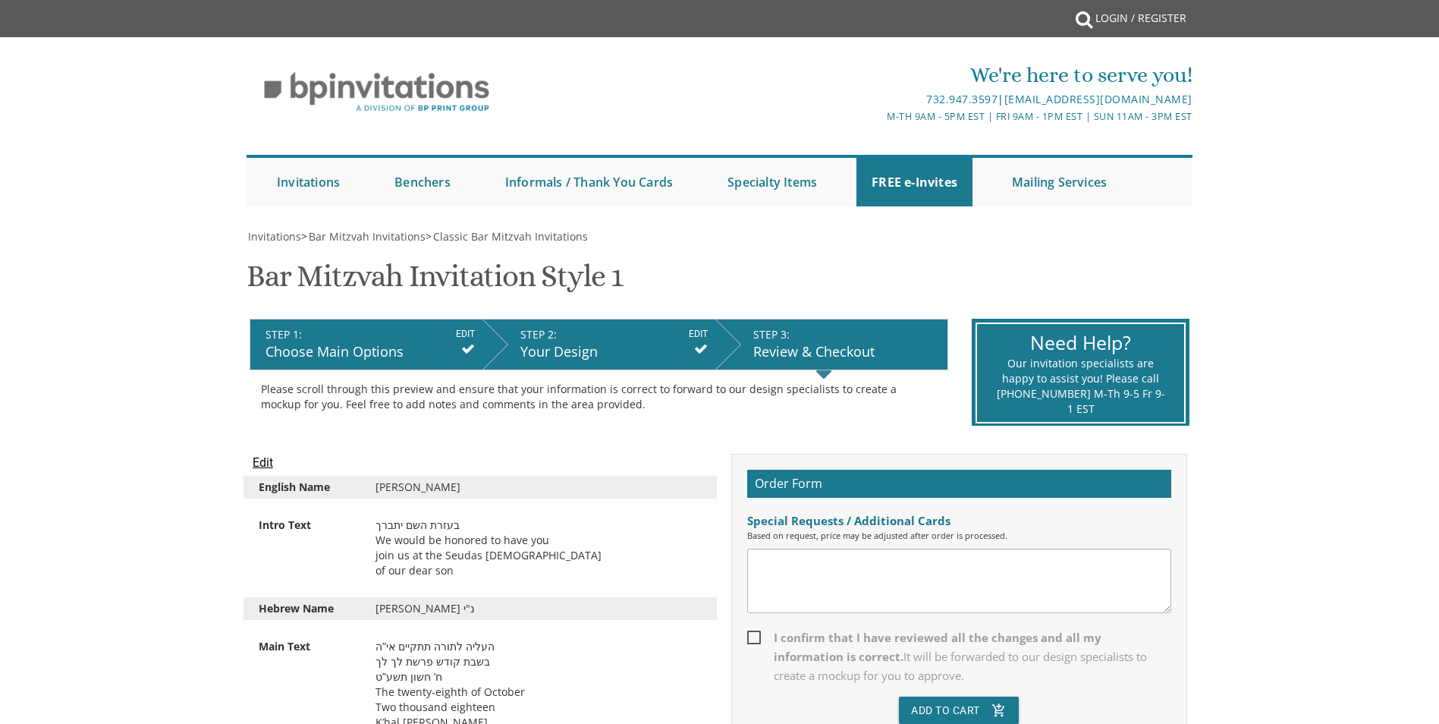
click at [706, 333] on input "EDIT" at bounding box center [698, 334] width 19 height 14
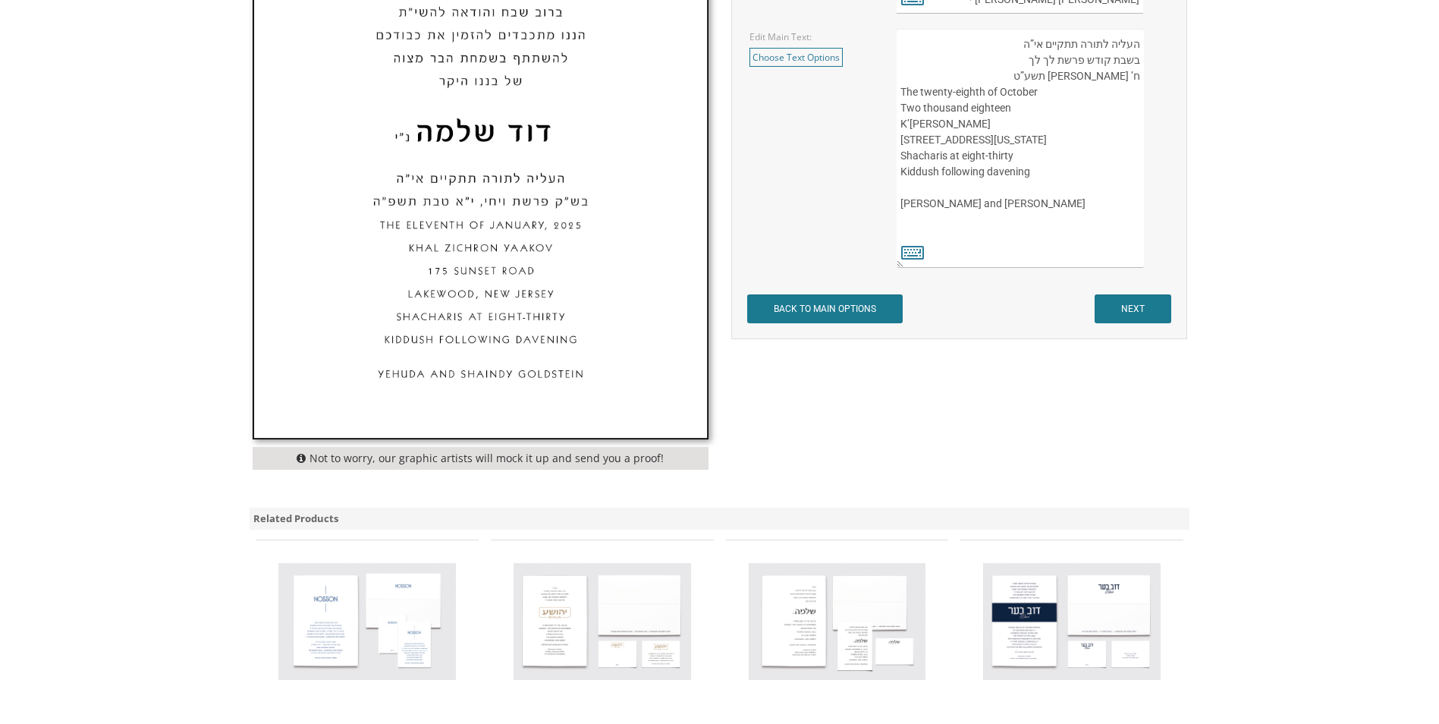
scroll to position [986, 0]
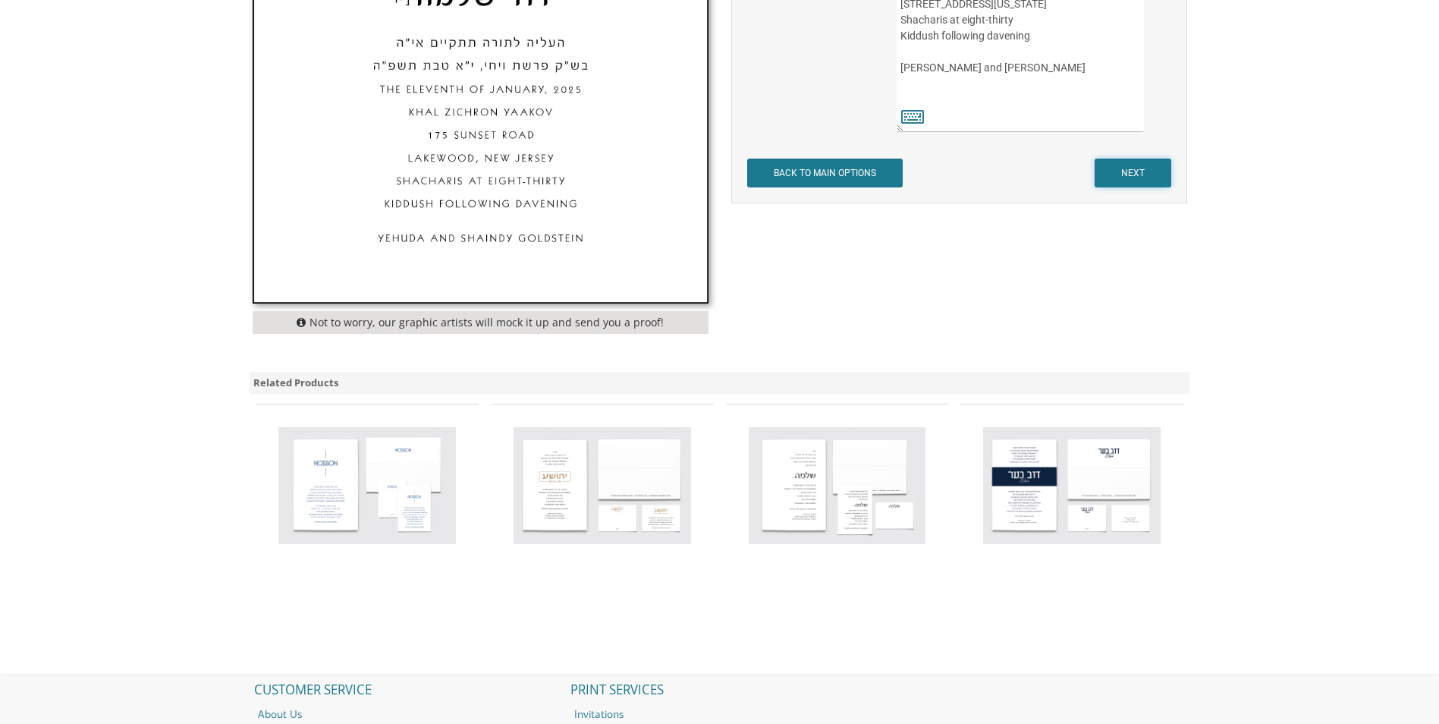
click at [1098, 184] on input "NEXT" at bounding box center [1132, 173] width 77 height 29
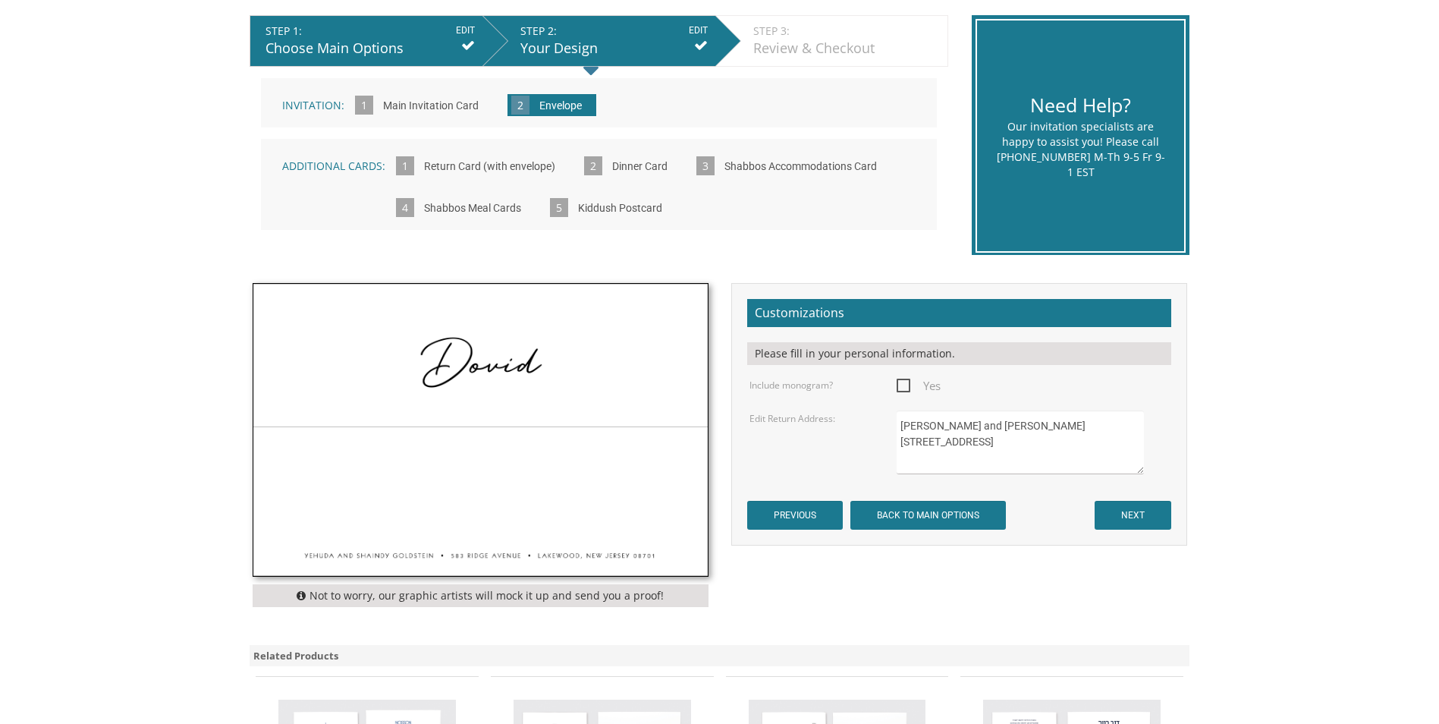
scroll to position [531, 0]
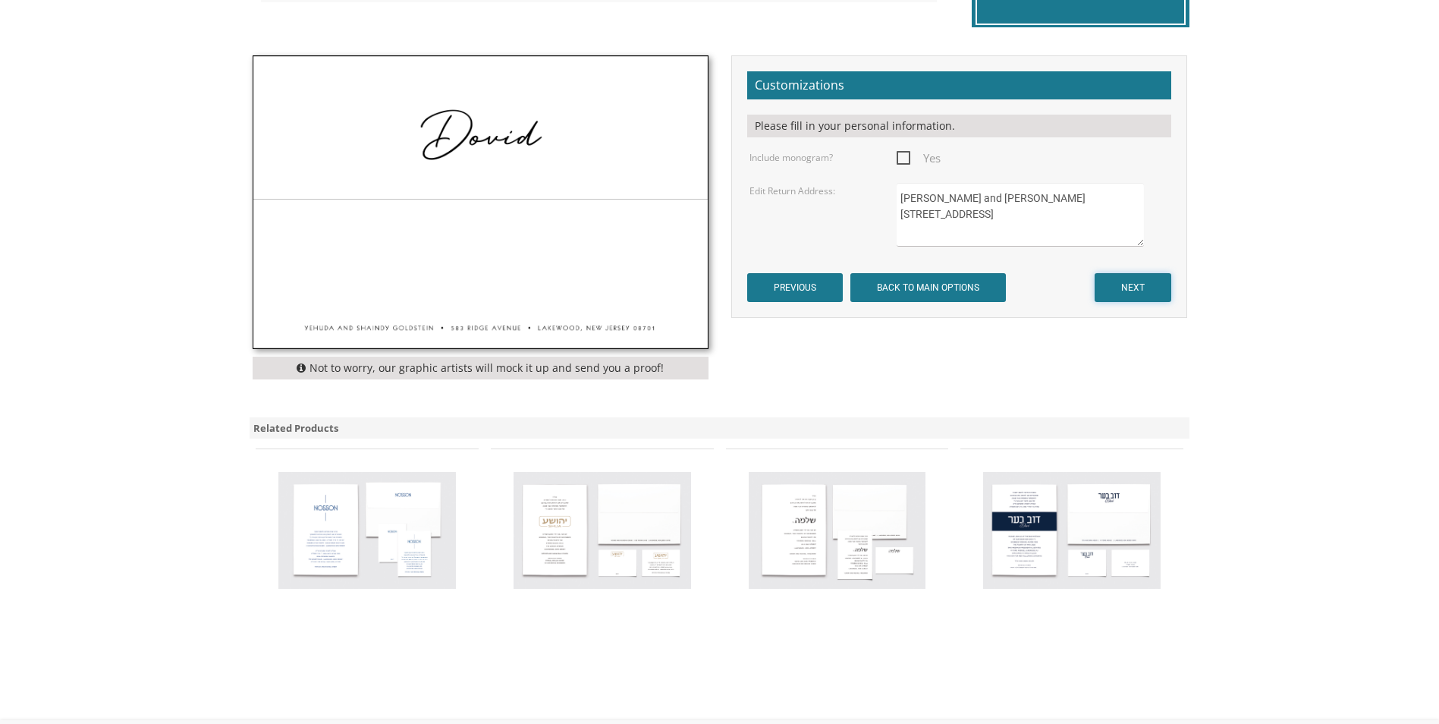
click at [1126, 284] on input "NEXT" at bounding box center [1132, 287] width 77 height 29
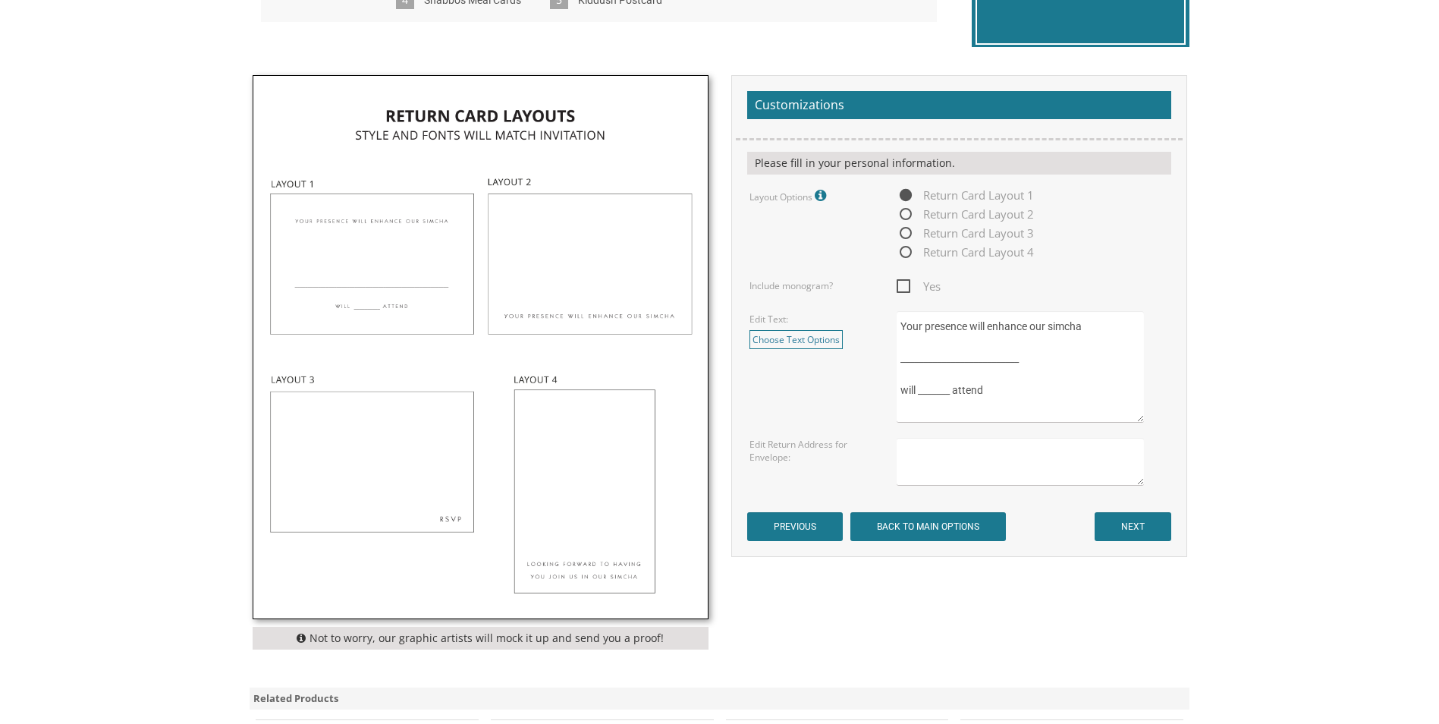
scroll to position [531, 0]
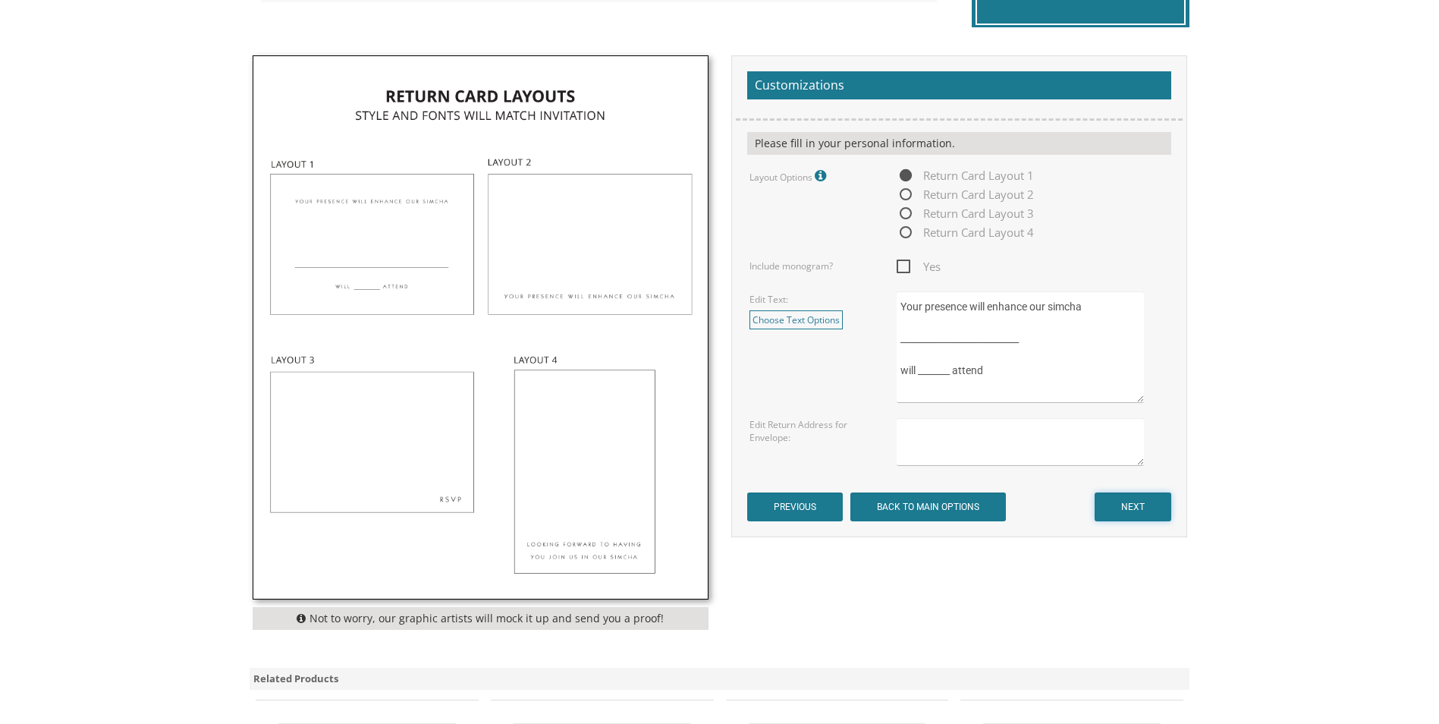
click at [1154, 508] on input "NEXT" at bounding box center [1132, 506] width 77 height 29
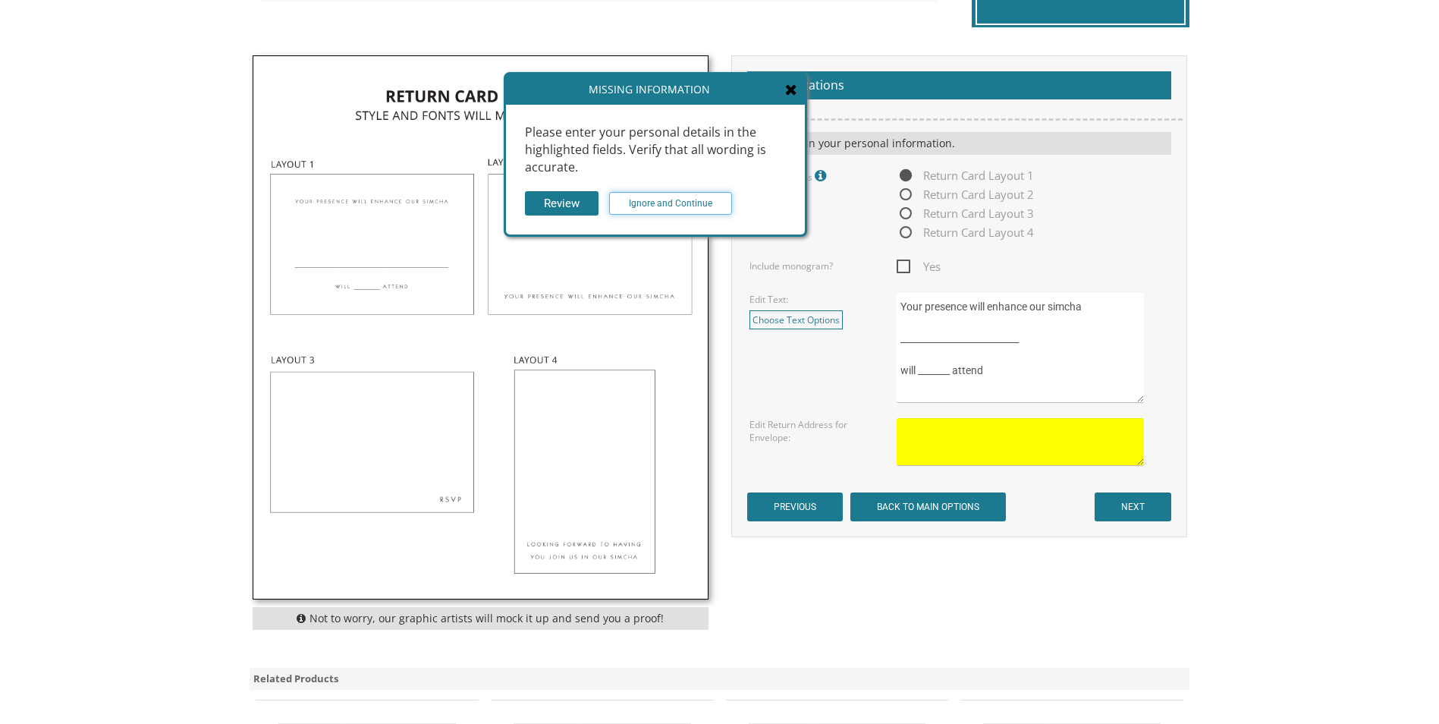
click at [685, 207] on input "Ignore and Continue" at bounding box center [670, 203] width 123 height 23
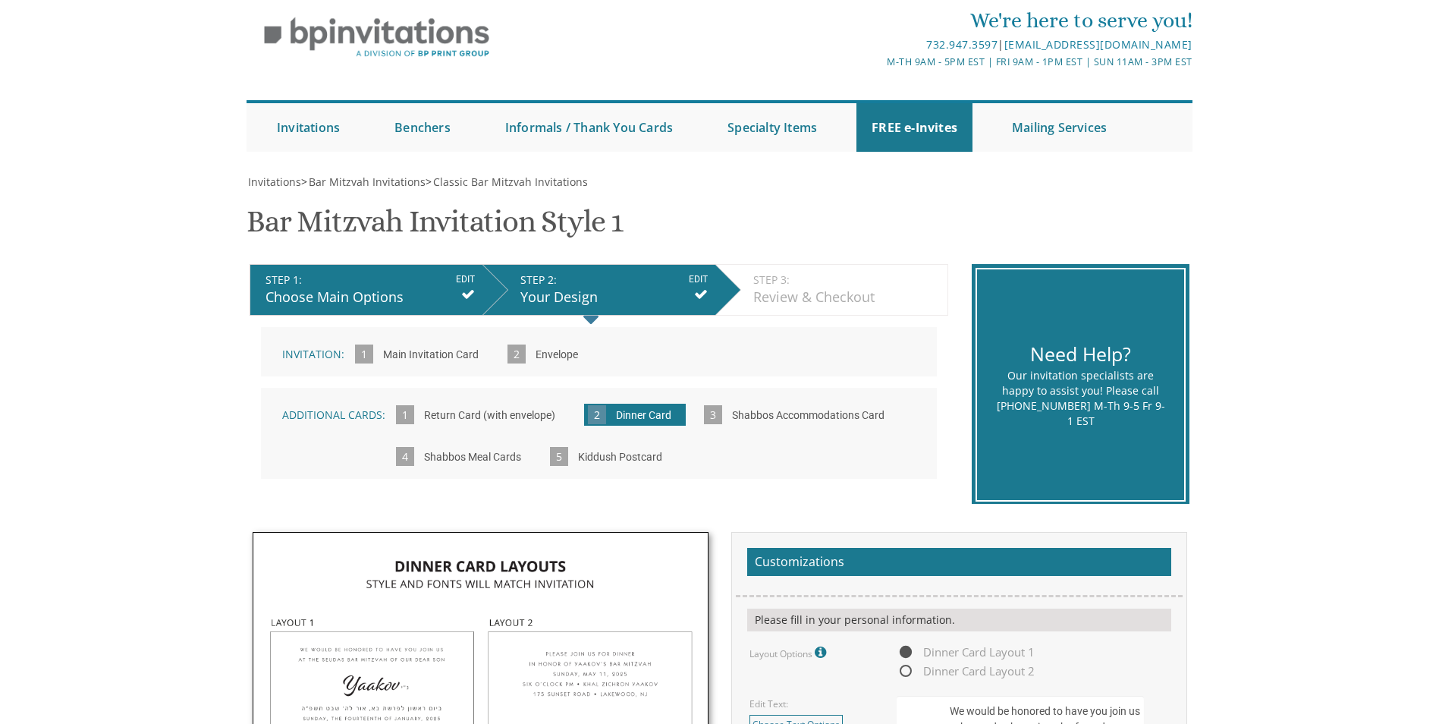
scroll to position [303, 0]
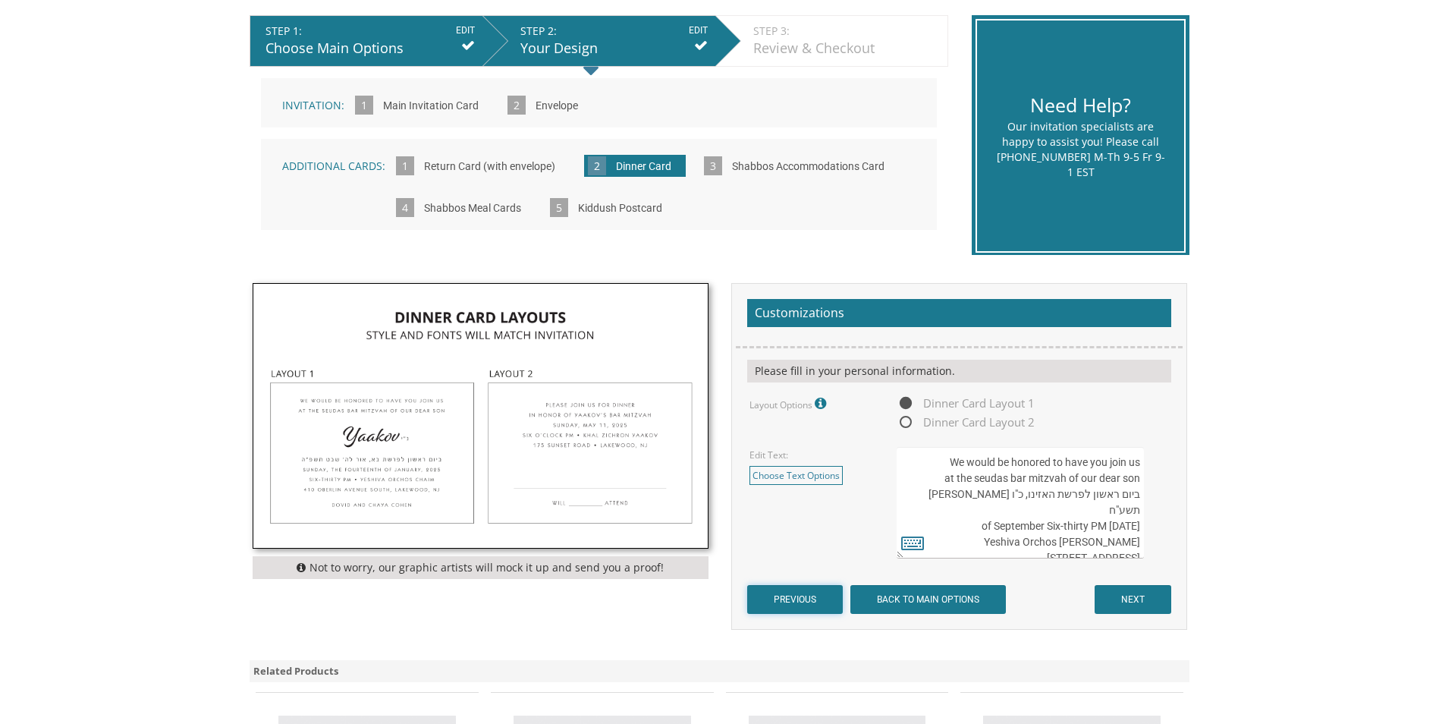
click at [781, 601] on input "PREVIOUS" at bounding box center [795, 599] width 96 height 29
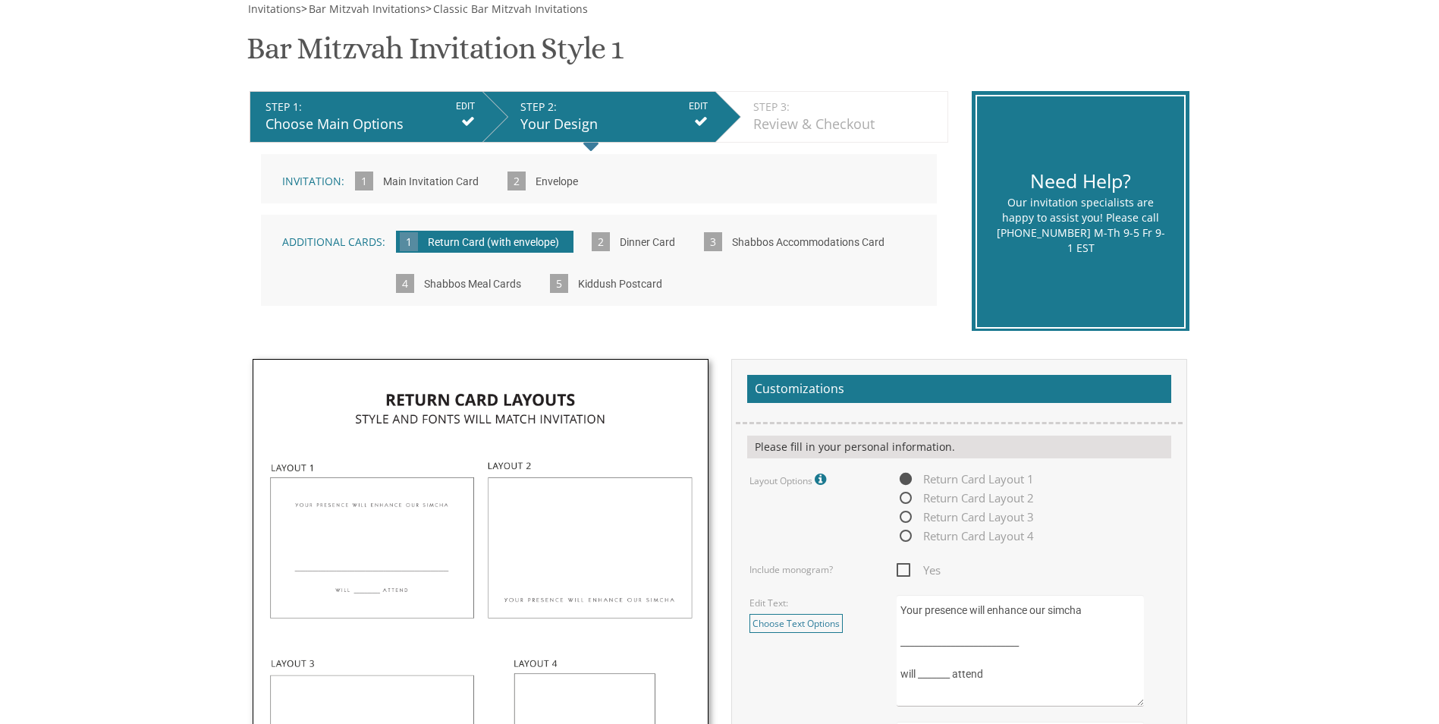
scroll to position [531, 0]
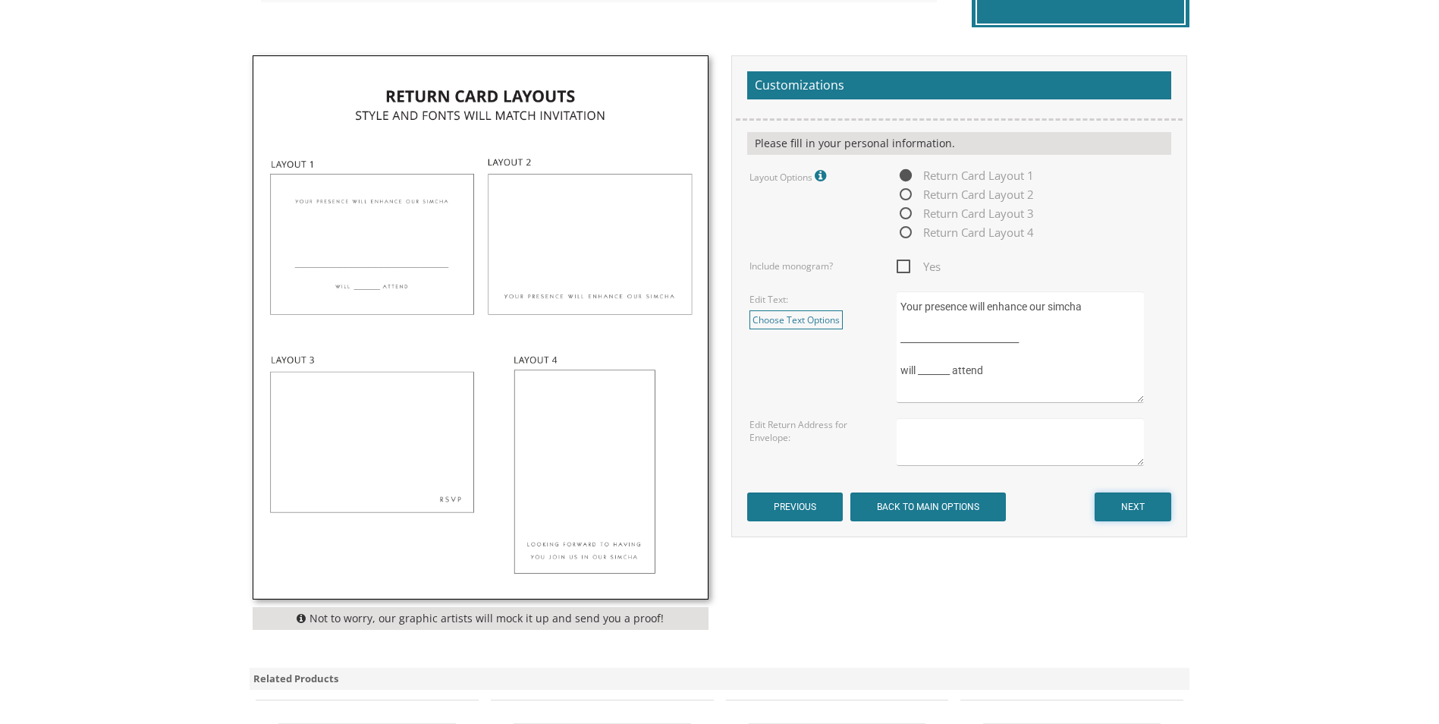
click at [1131, 519] on input "NEXT" at bounding box center [1132, 506] width 77 height 29
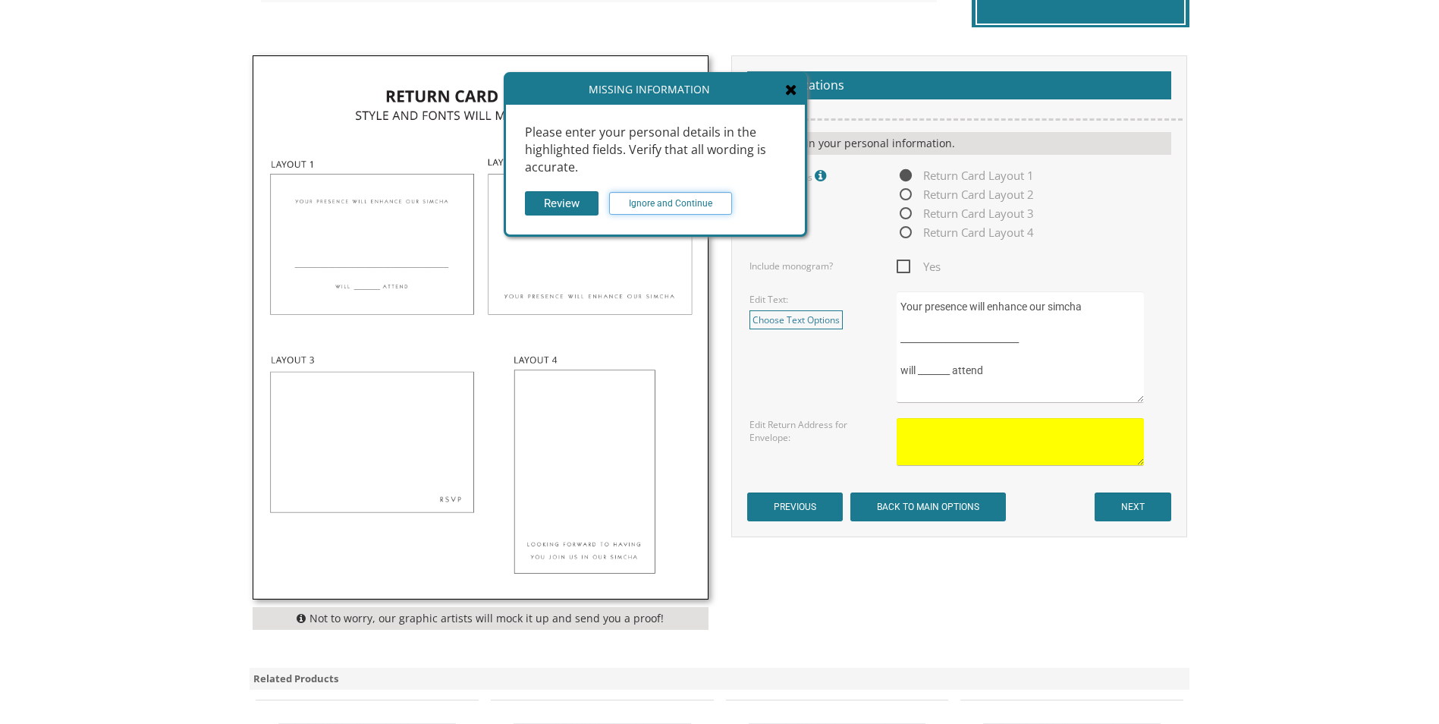
click at [662, 209] on input "Ignore and Continue" at bounding box center [670, 203] width 123 height 23
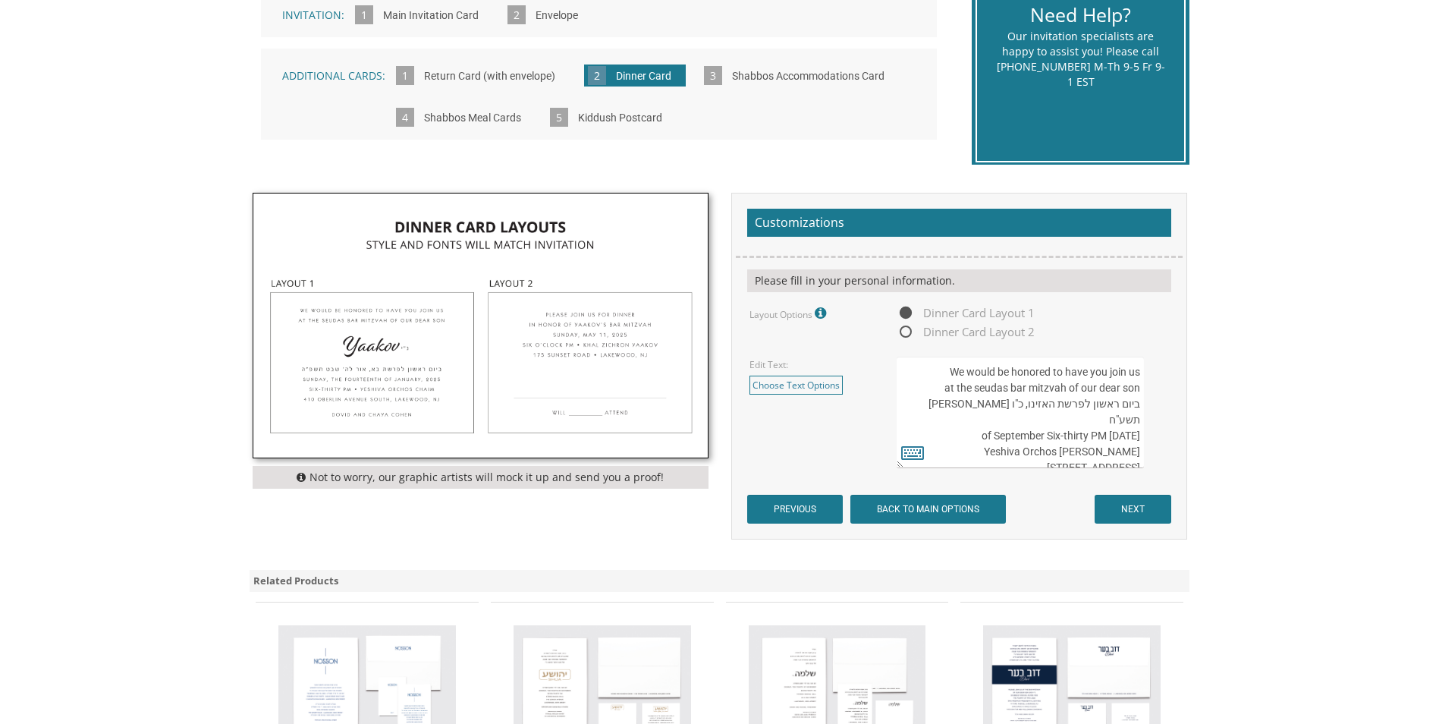
scroll to position [455, 0]
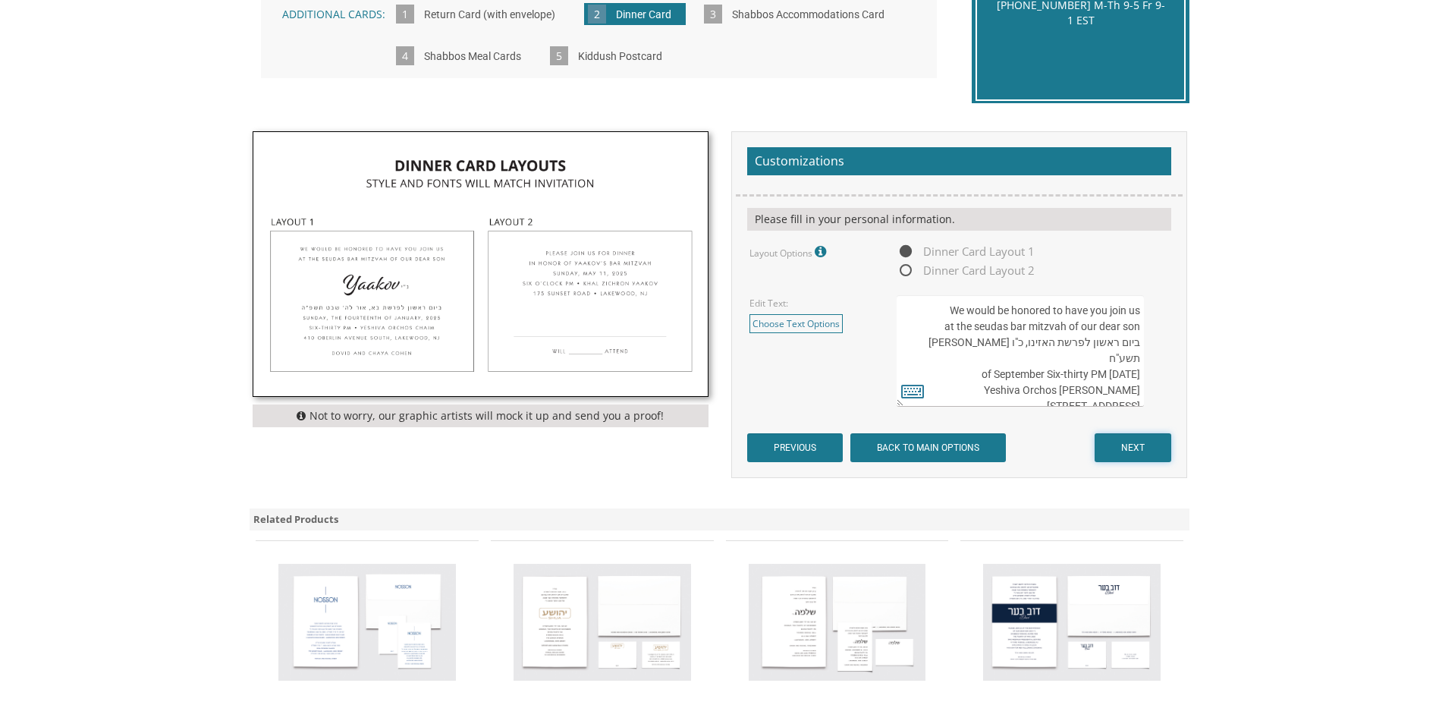
click at [1133, 449] on input "NEXT" at bounding box center [1132, 447] width 77 height 29
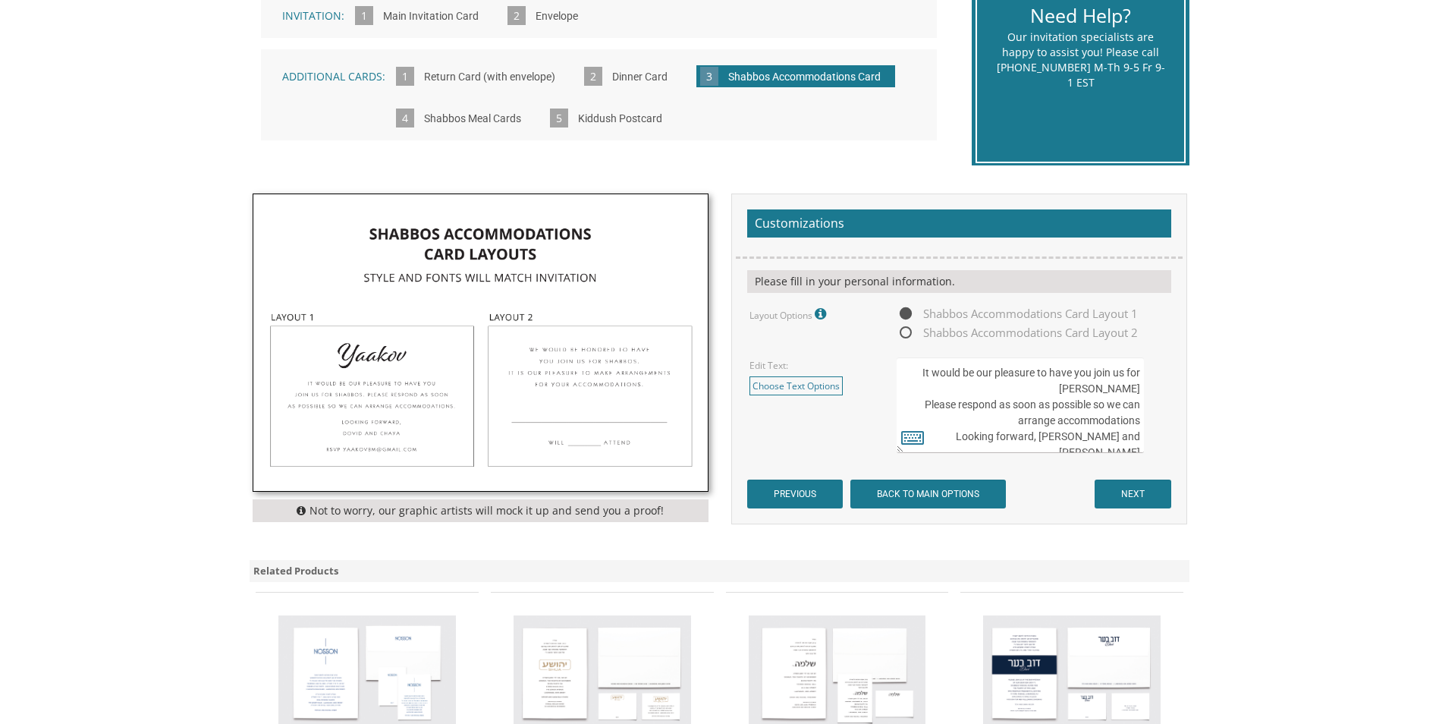
scroll to position [607, 0]
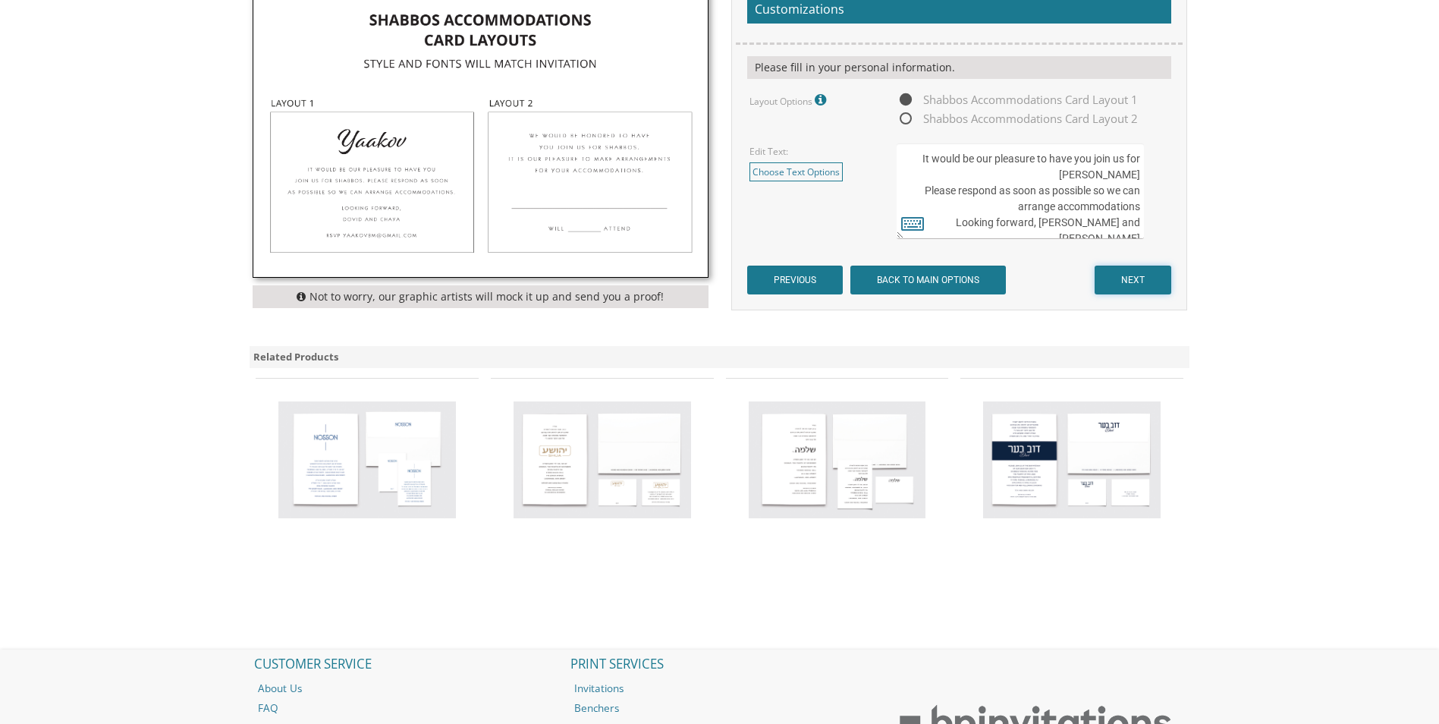
click at [1132, 275] on input "NEXT" at bounding box center [1132, 279] width 77 height 29
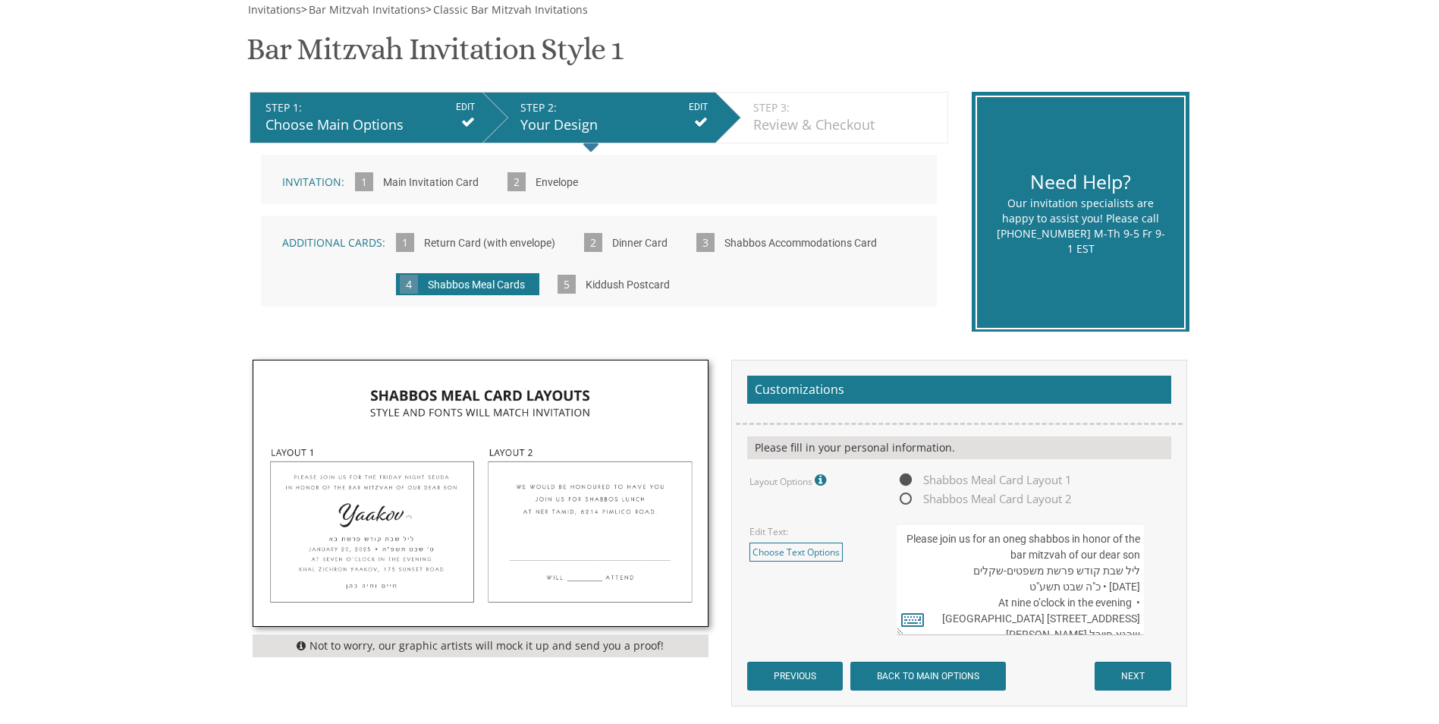
scroll to position [228, 0]
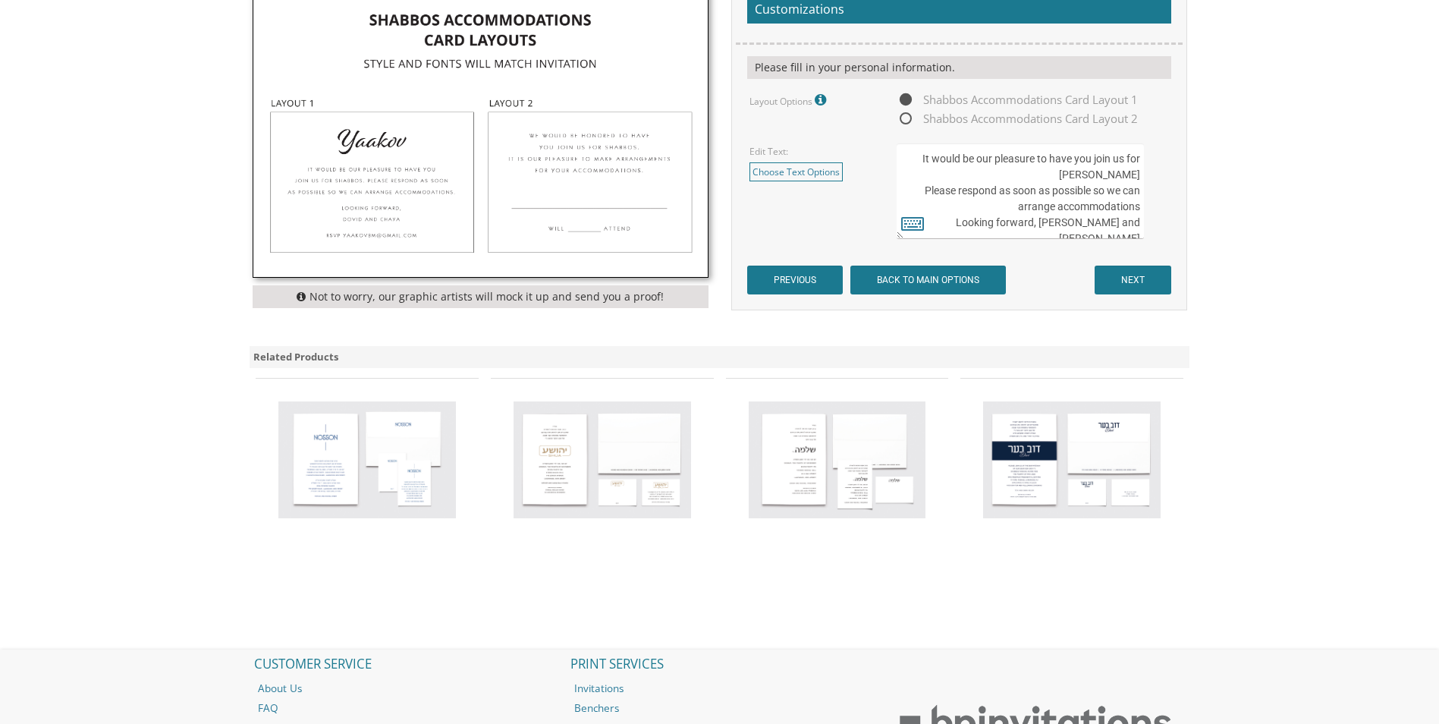
scroll to position [303, 0]
